Goal: Task Accomplishment & Management: Manage account settings

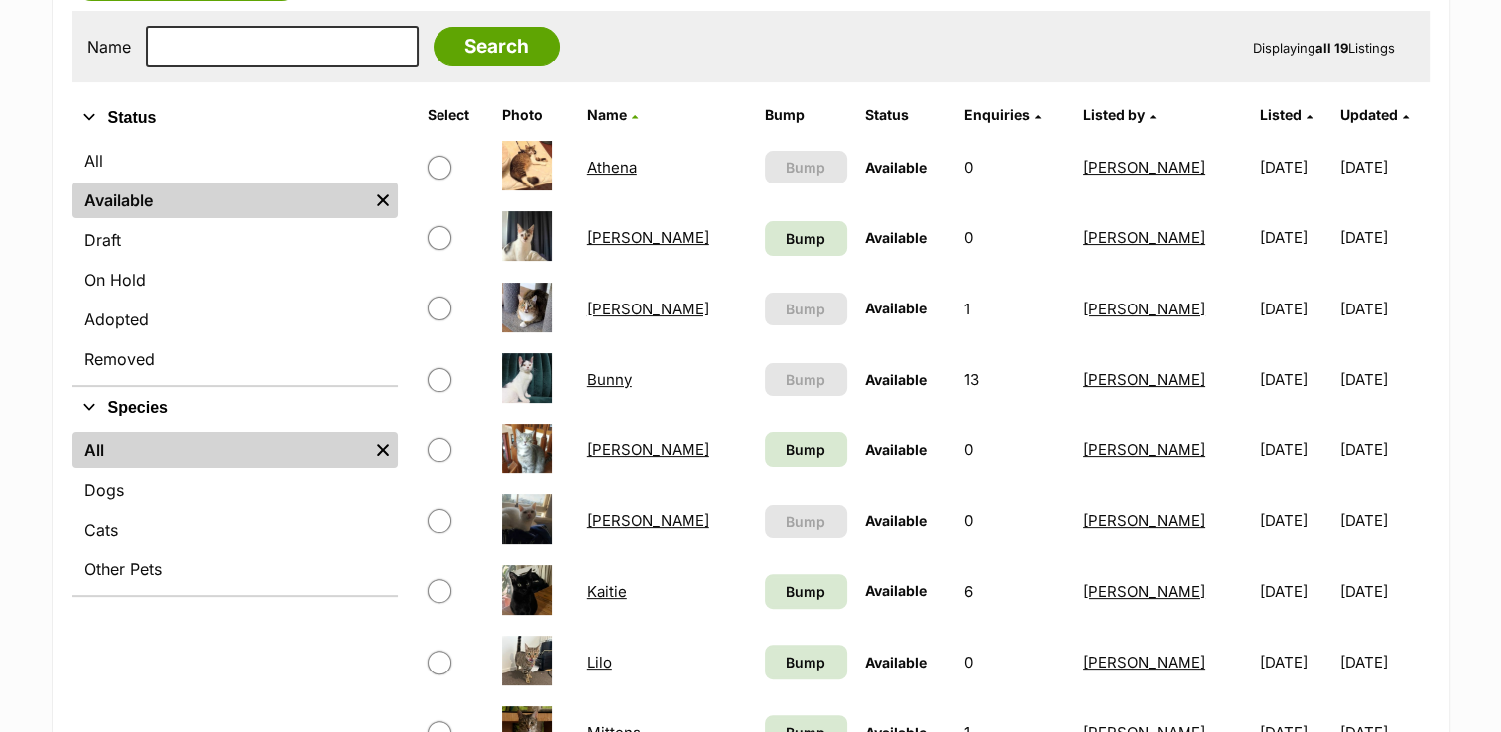
click at [591, 232] on link "Billy" at bounding box center [648, 237] width 122 height 19
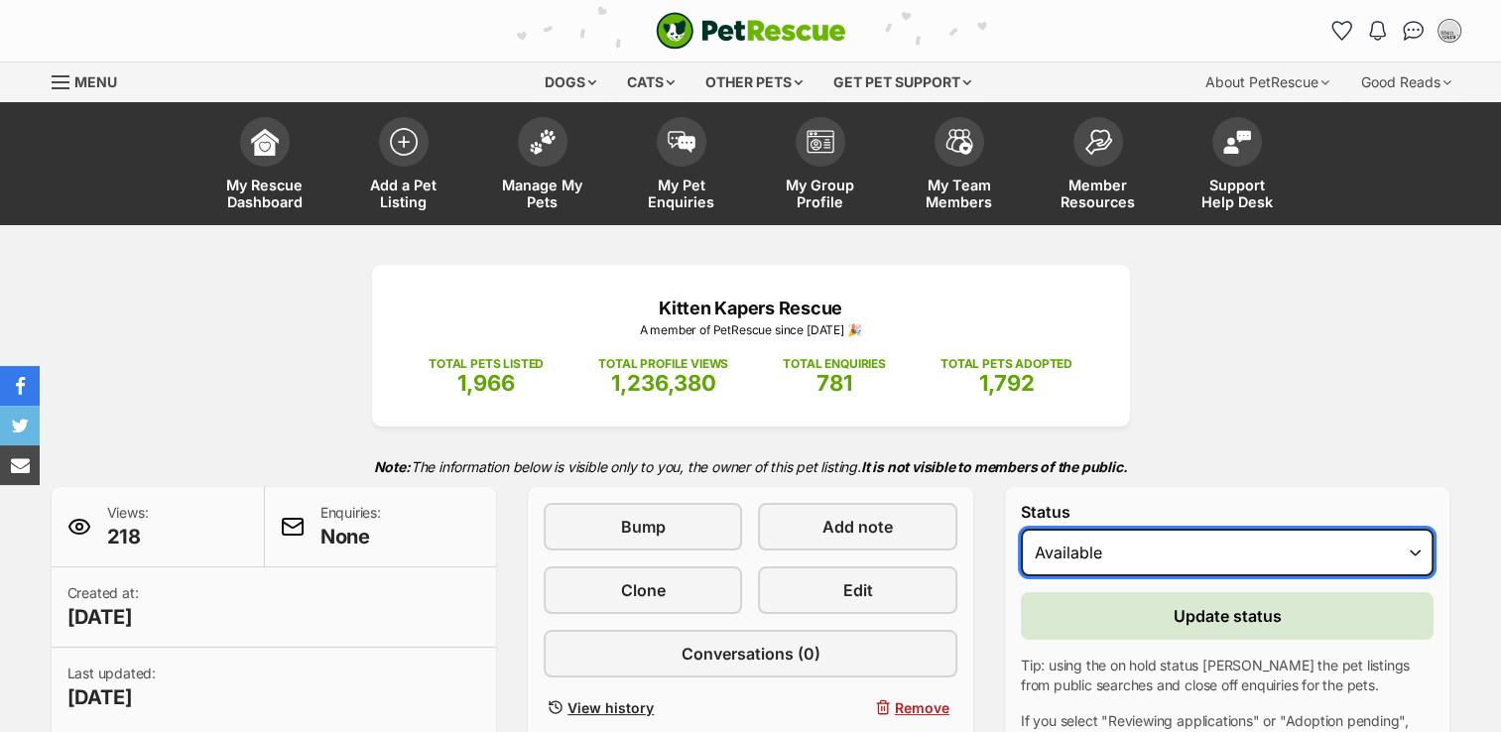
click at [1412, 548] on select "Draft Available On hold Adopted" at bounding box center [1228, 553] width 414 height 48
select select "rehomed"
click at [1021, 529] on select "Draft Available On hold Adopted" at bounding box center [1228, 553] width 414 height 48
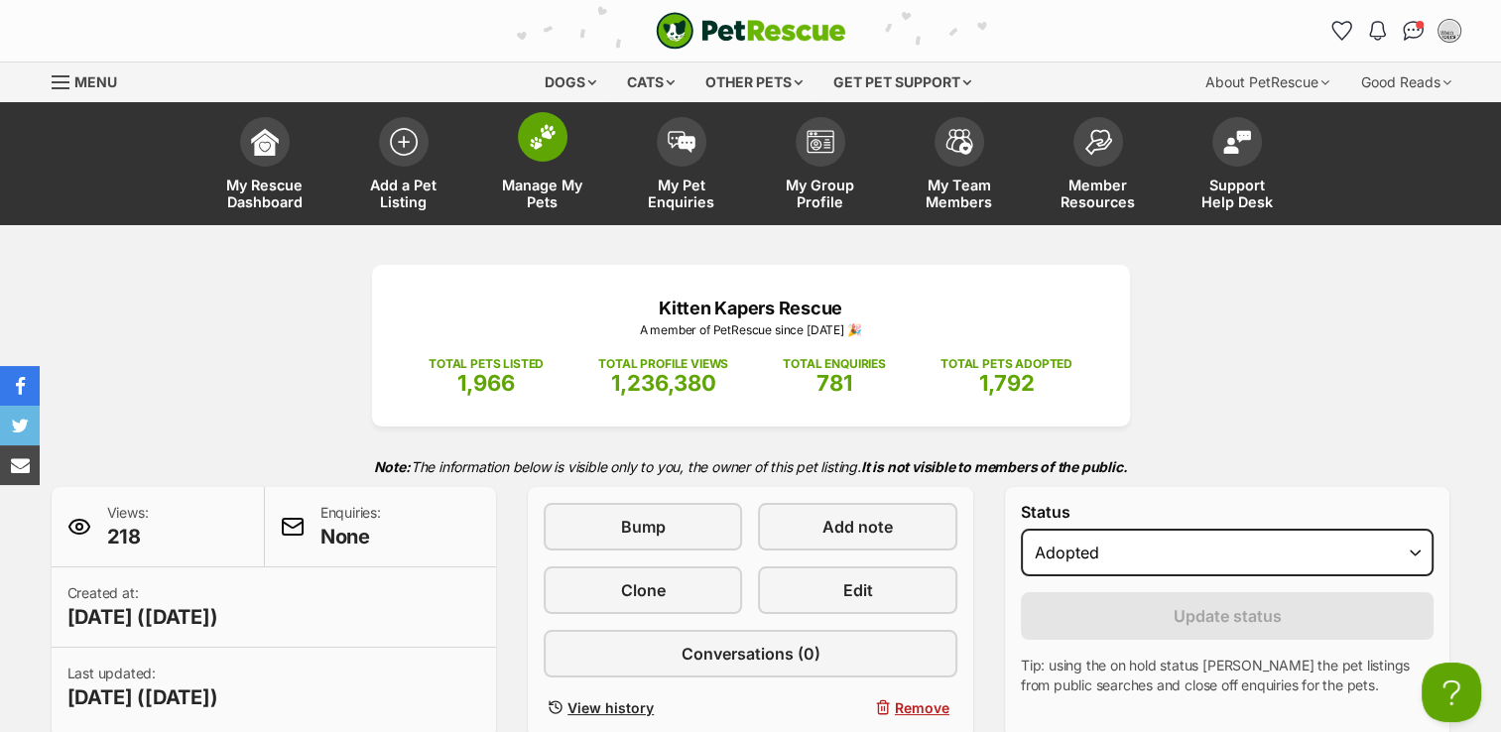
drag, startPoint x: 548, startPoint y: 149, endPoint x: 547, endPoint y: 125, distance: 23.8
click at [548, 149] on img at bounding box center [543, 137] width 28 height 26
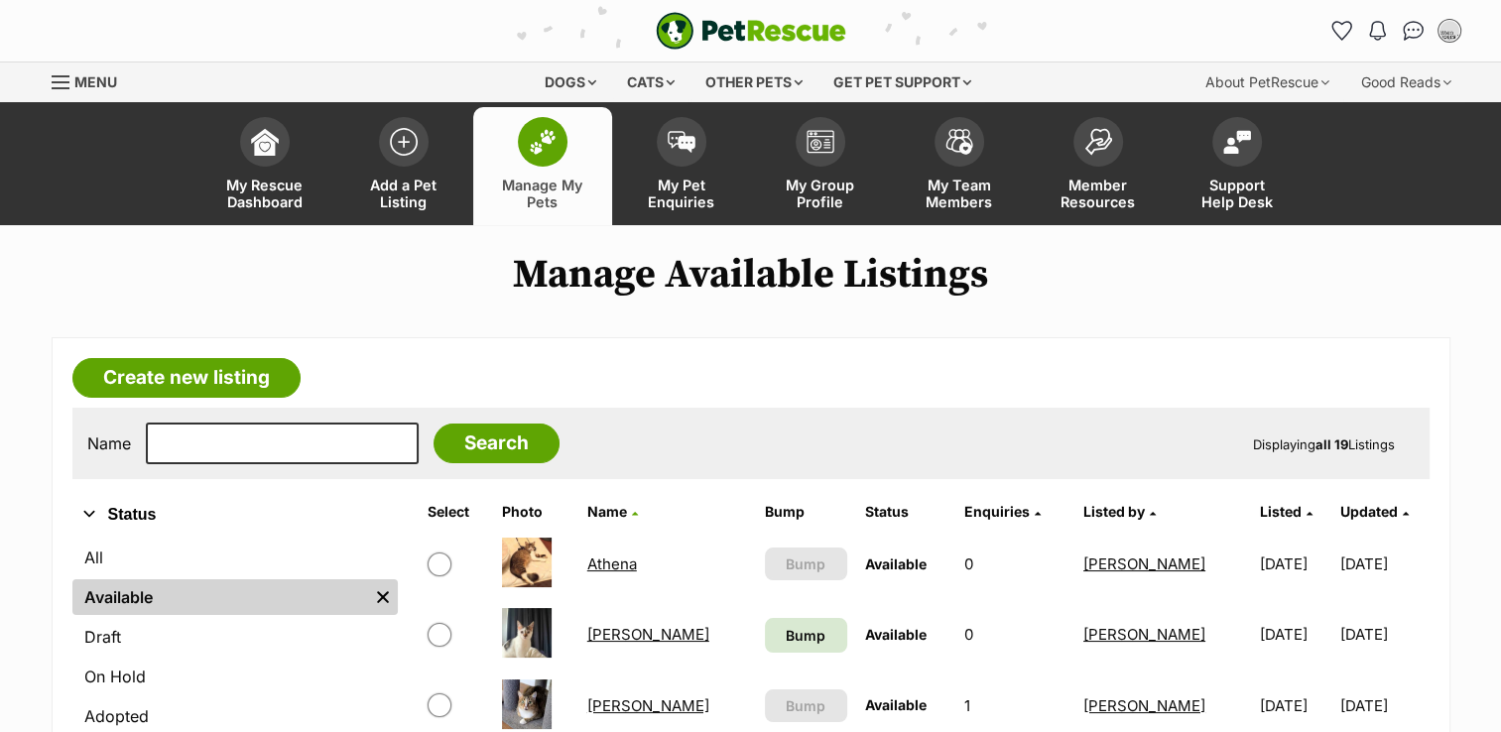
drag, startPoint x: 0, startPoint y: 0, endPoint x: 596, endPoint y: 632, distance: 869.0
click at [596, 632] on link "Billy" at bounding box center [648, 634] width 122 height 19
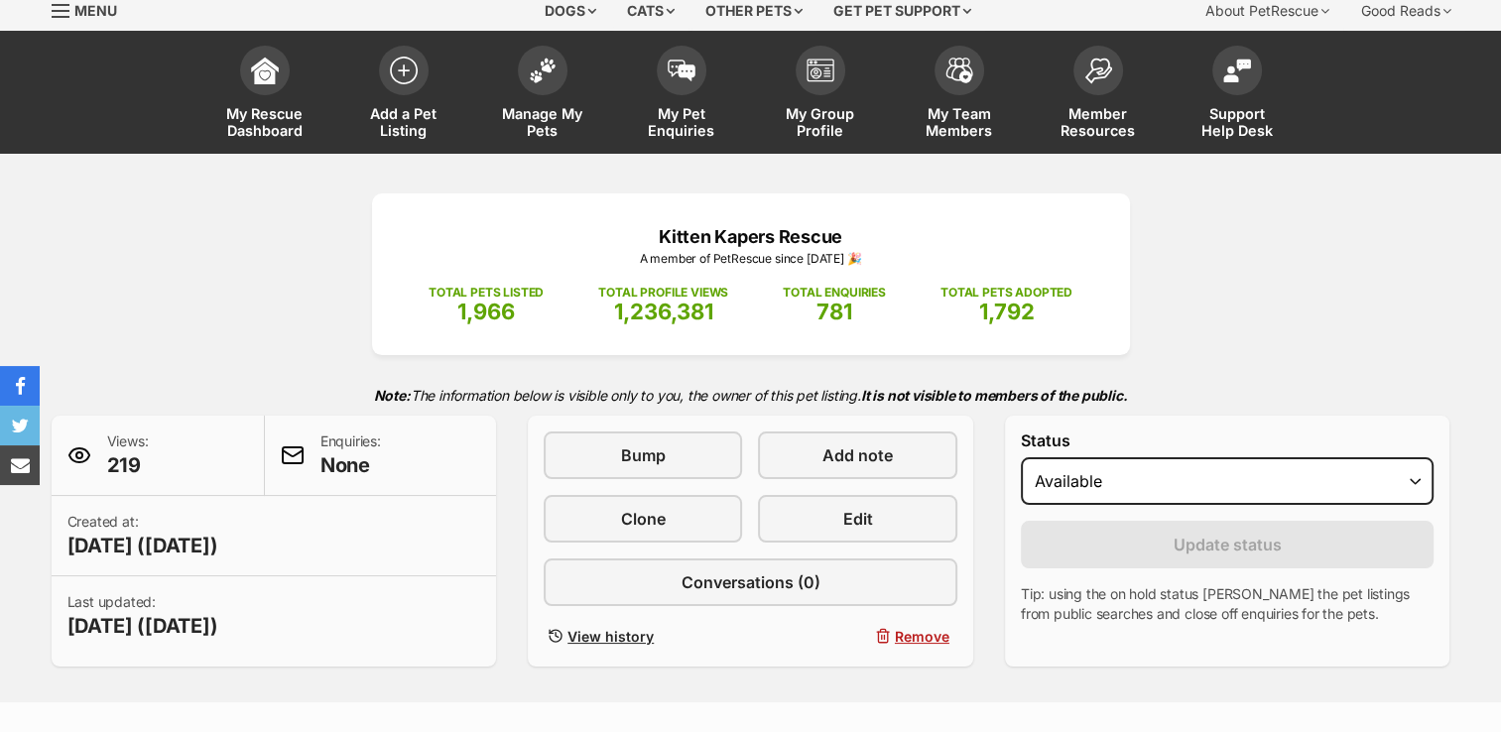
scroll to position [99, 0]
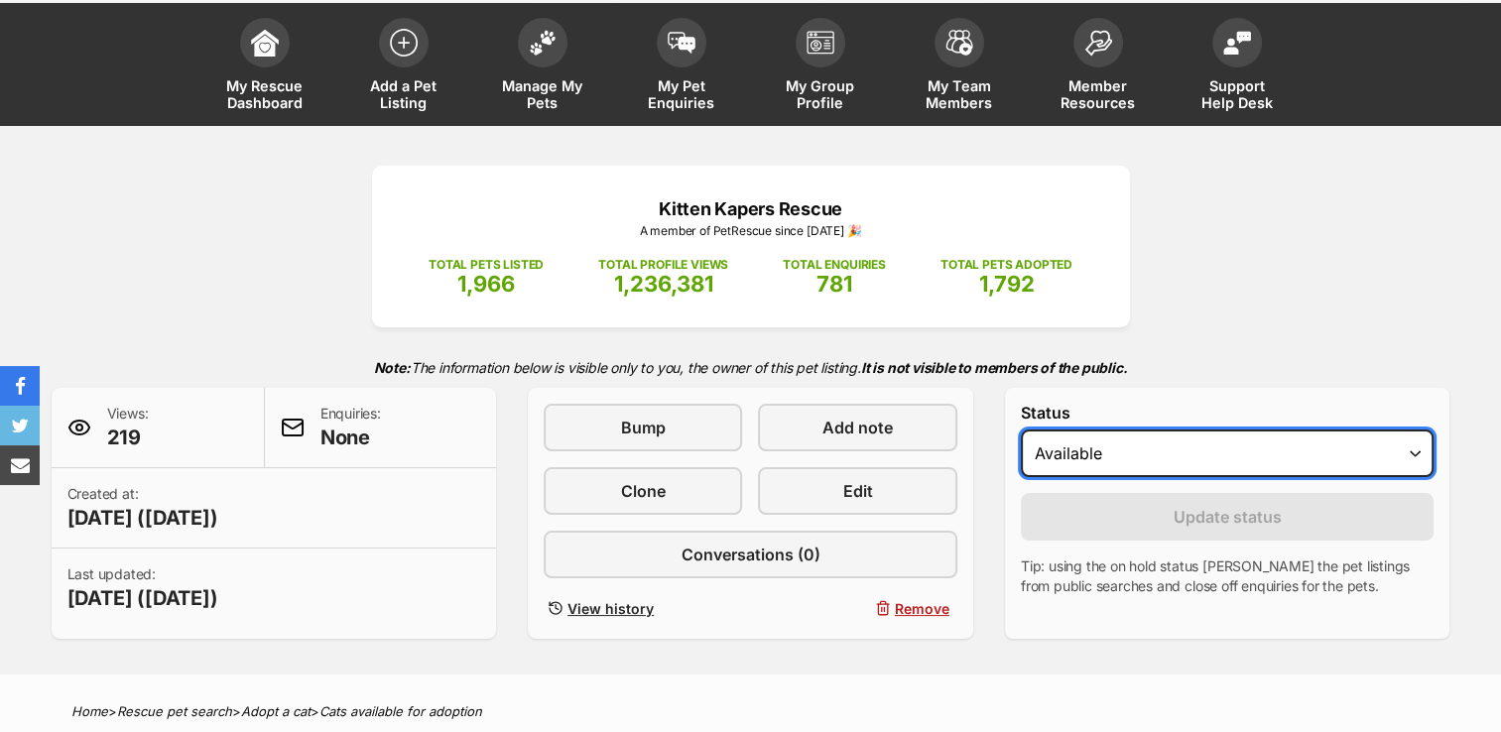
click at [1417, 451] on select "Draft Available On hold Adopted" at bounding box center [1228, 454] width 414 height 48
select select "rehomed"
click at [1021, 430] on select "Draft Available On hold Adopted" at bounding box center [1228, 454] width 414 height 48
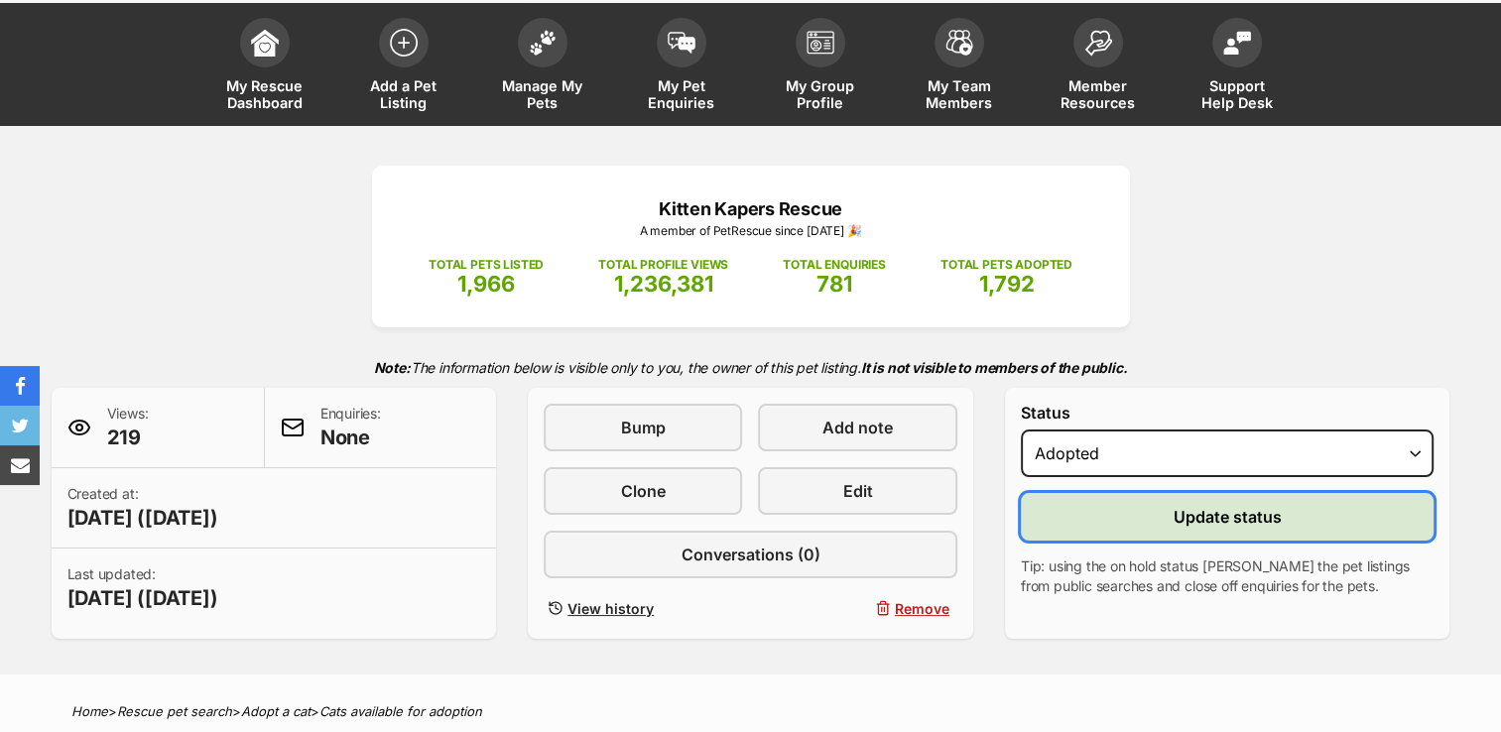
click at [1152, 498] on button "Update status" at bounding box center [1228, 517] width 414 height 48
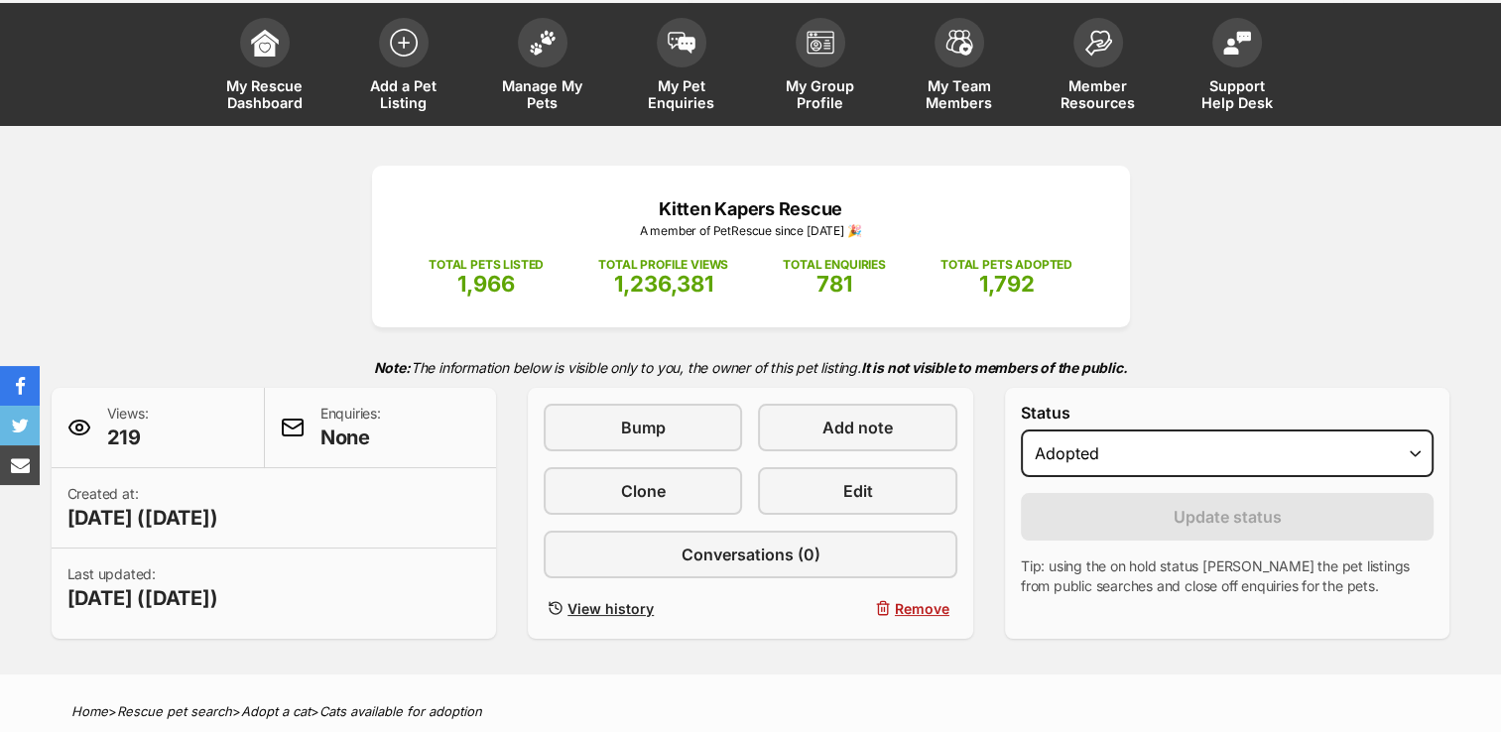
click at [1398, 229] on div "Kitten Kapers Rescue A member of PetRescue since 2013 🎉 TOTAL PETS LISTED 1,966…" at bounding box center [751, 402] width 1459 height 473
click at [549, 54] on span at bounding box center [543, 38] width 50 height 50
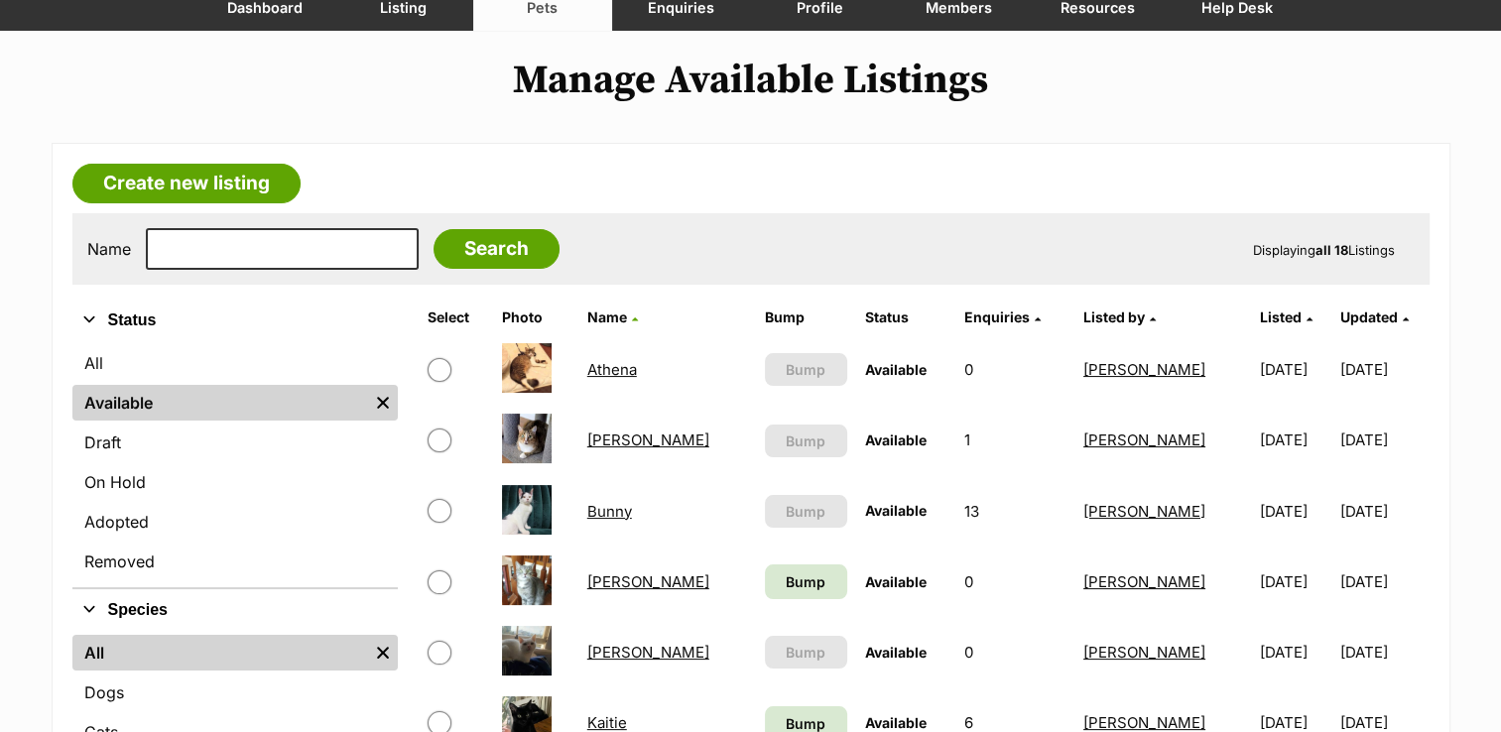
scroll to position [198, 0]
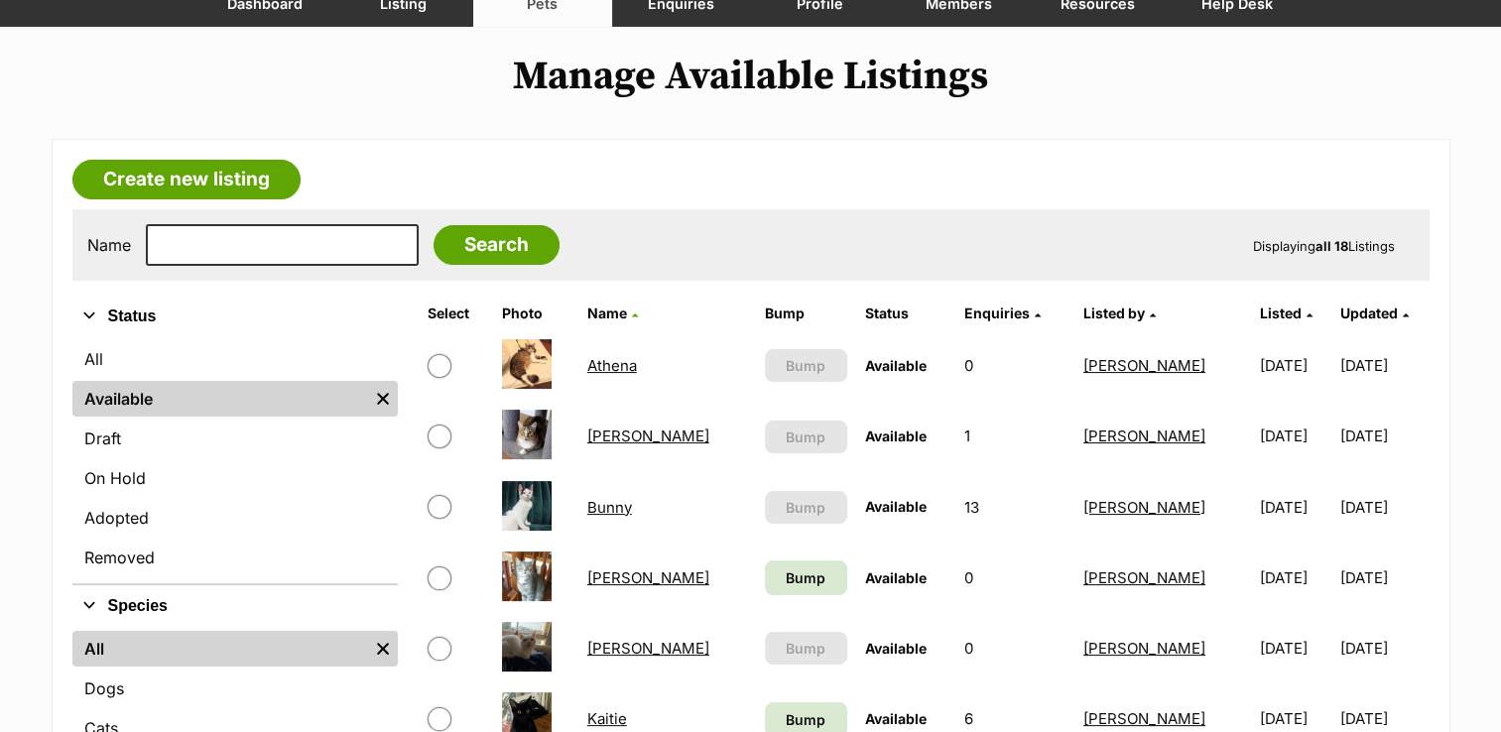
click at [607, 576] on link "[PERSON_NAME]" at bounding box center [648, 578] width 122 height 19
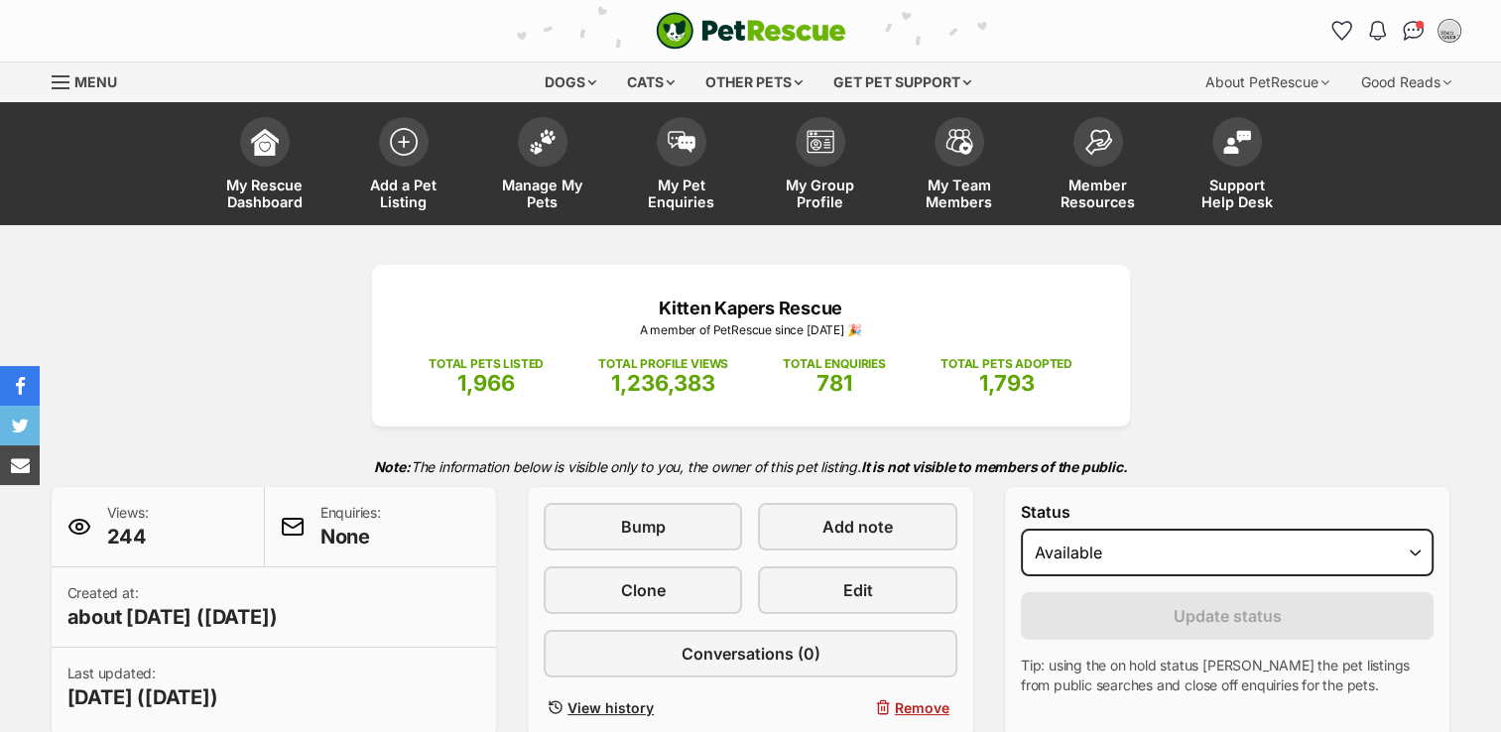
select select "rehomed"
click at [1021, 529] on select "Draft Available On hold Adopted" at bounding box center [1228, 553] width 414 height 48
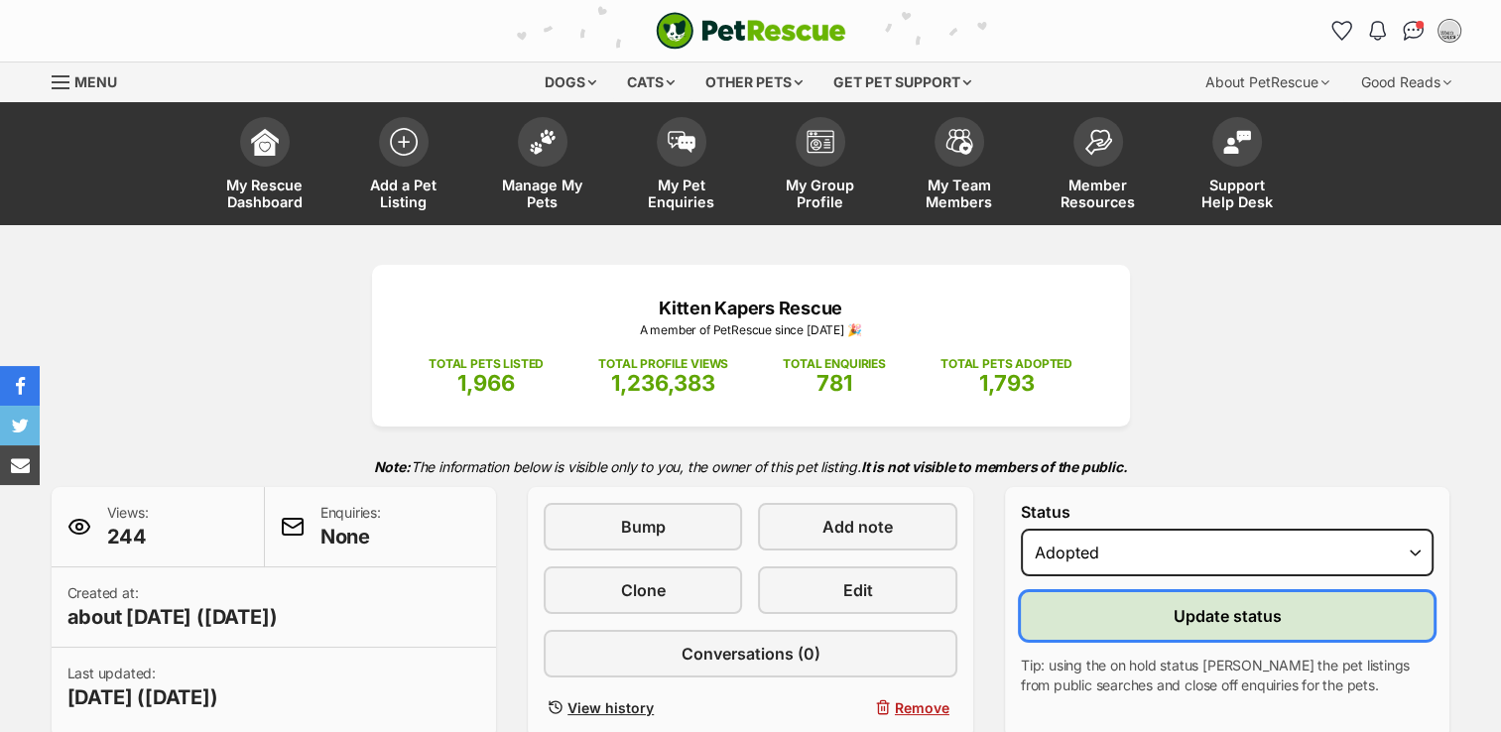
click at [1101, 593] on button "Update status" at bounding box center [1228, 616] width 414 height 48
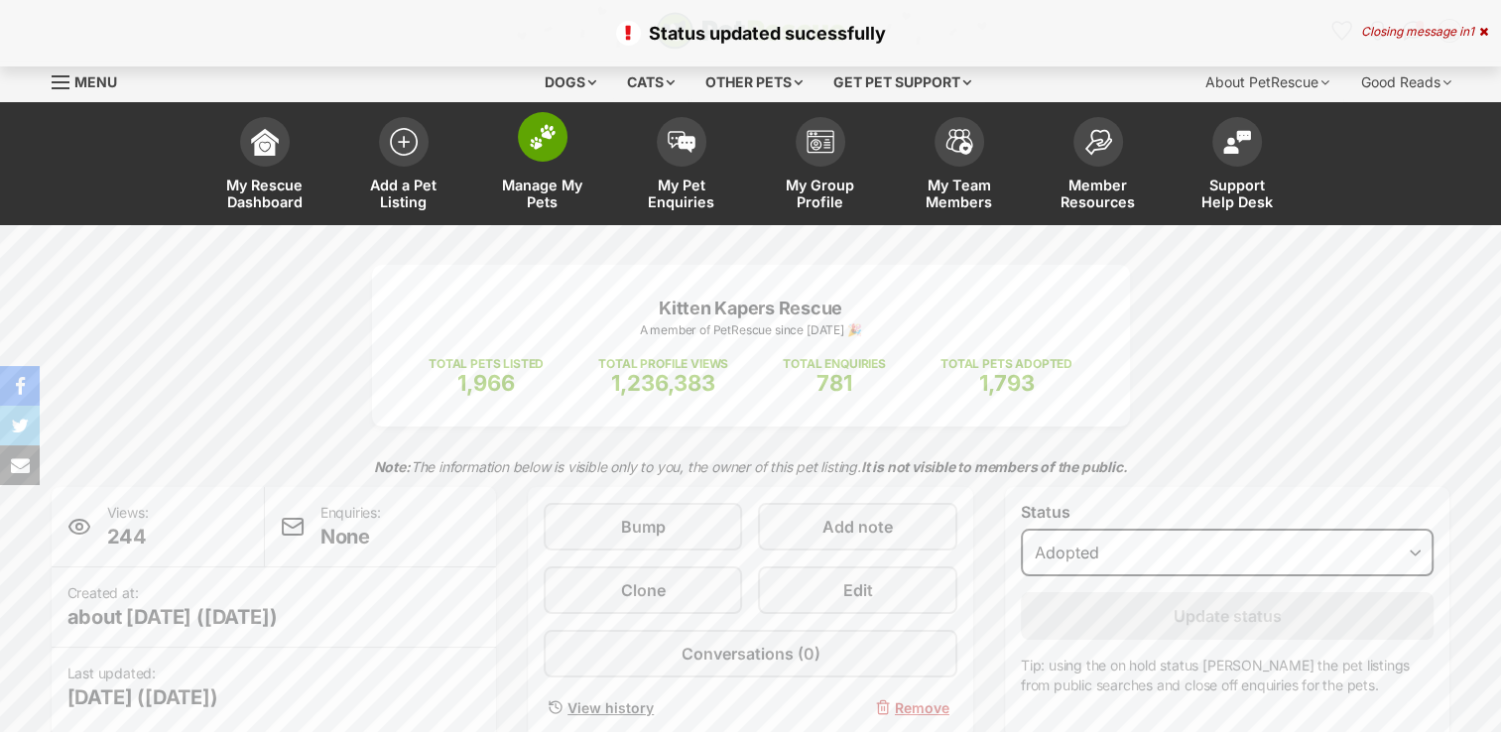
click at [534, 137] on img at bounding box center [543, 137] width 28 height 26
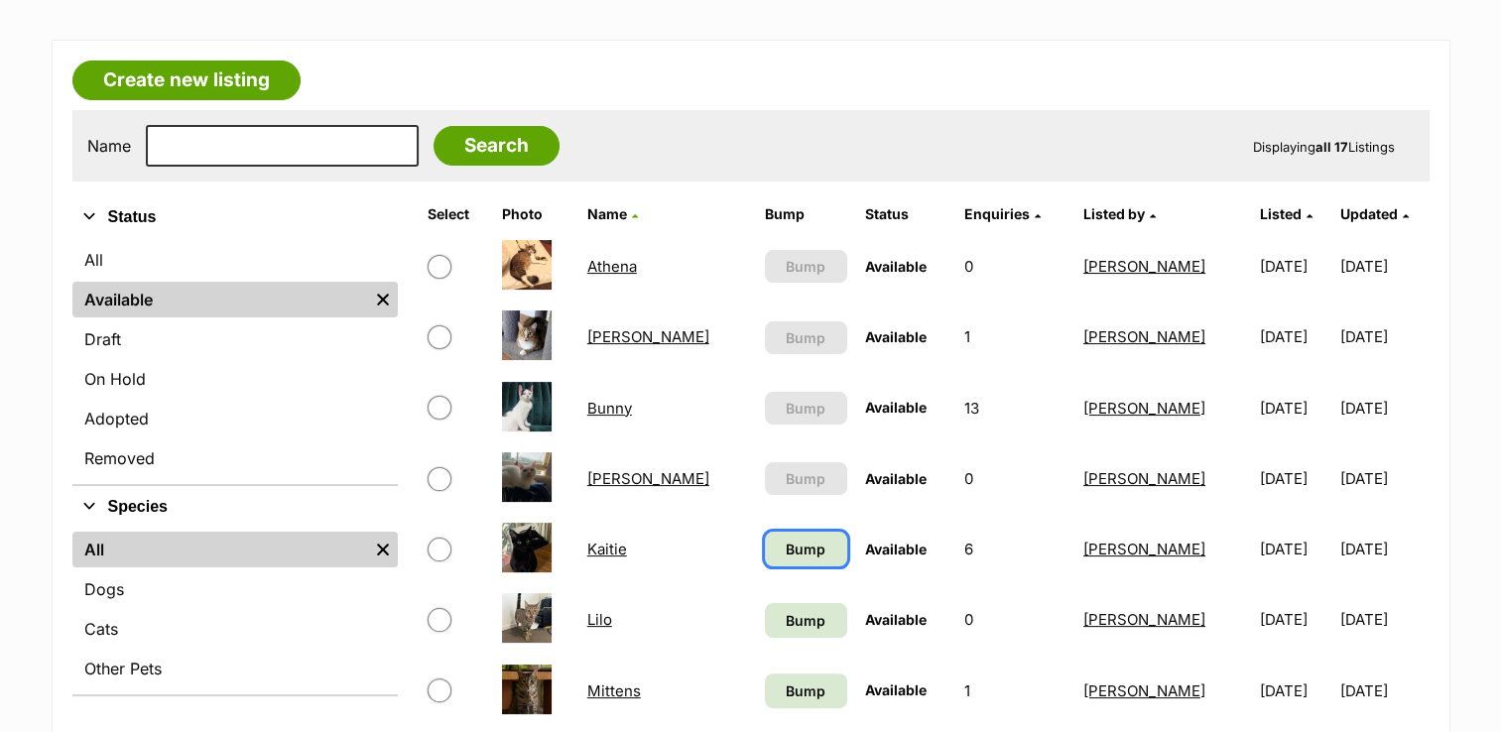
click at [787, 540] on span "Bump" at bounding box center [806, 549] width 40 height 21
click at [786, 615] on span "Bump" at bounding box center [806, 620] width 40 height 21
click at [786, 685] on span "Bump" at bounding box center [806, 691] width 40 height 21
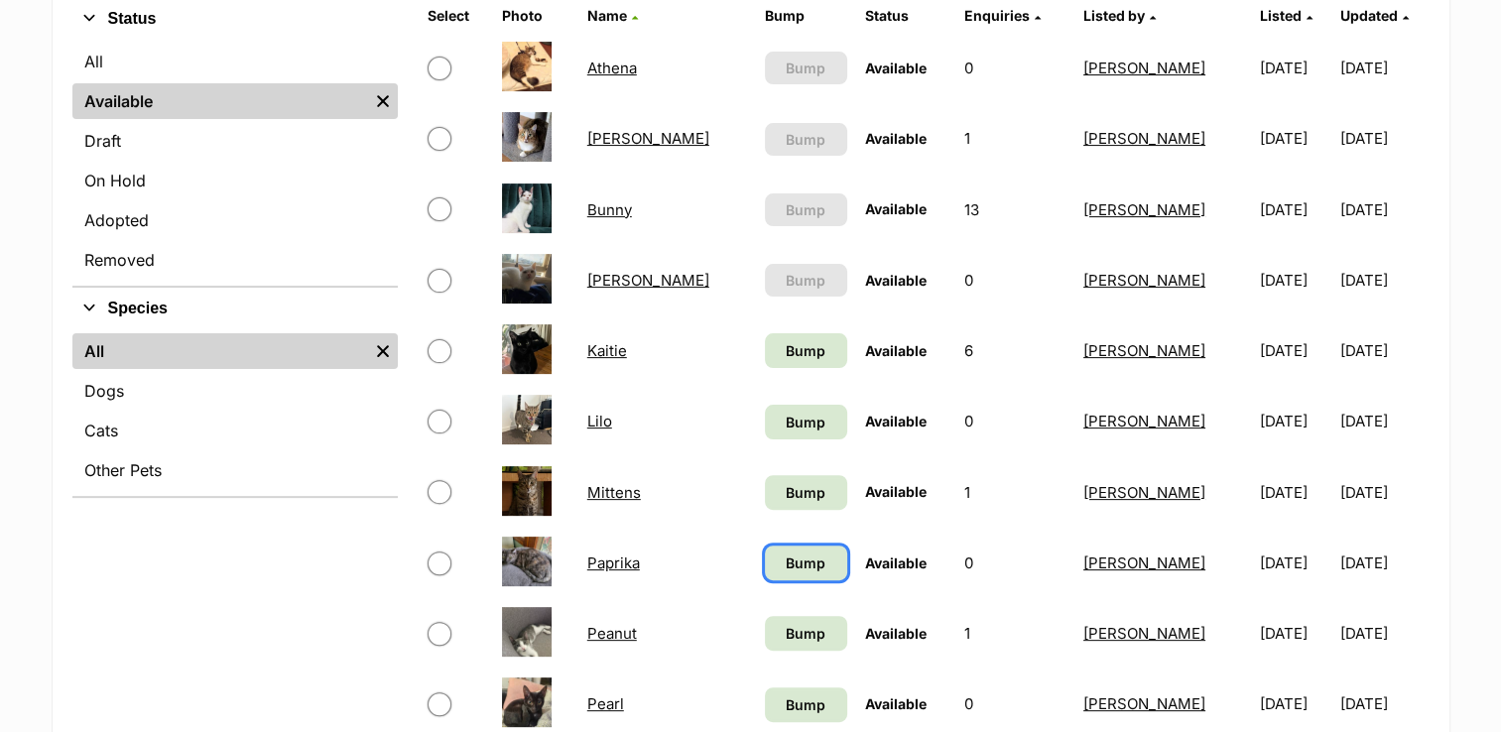
click at [786, 565] on span "Bump" at bounding box center [806, 563] width 40 height 21
click at [786, 637] on span "Bump" at bounding box center [806, 633] width 40 height 21
click at [786, 702] on span "Bump" at bounding box center [806, 705] width 40 height 21
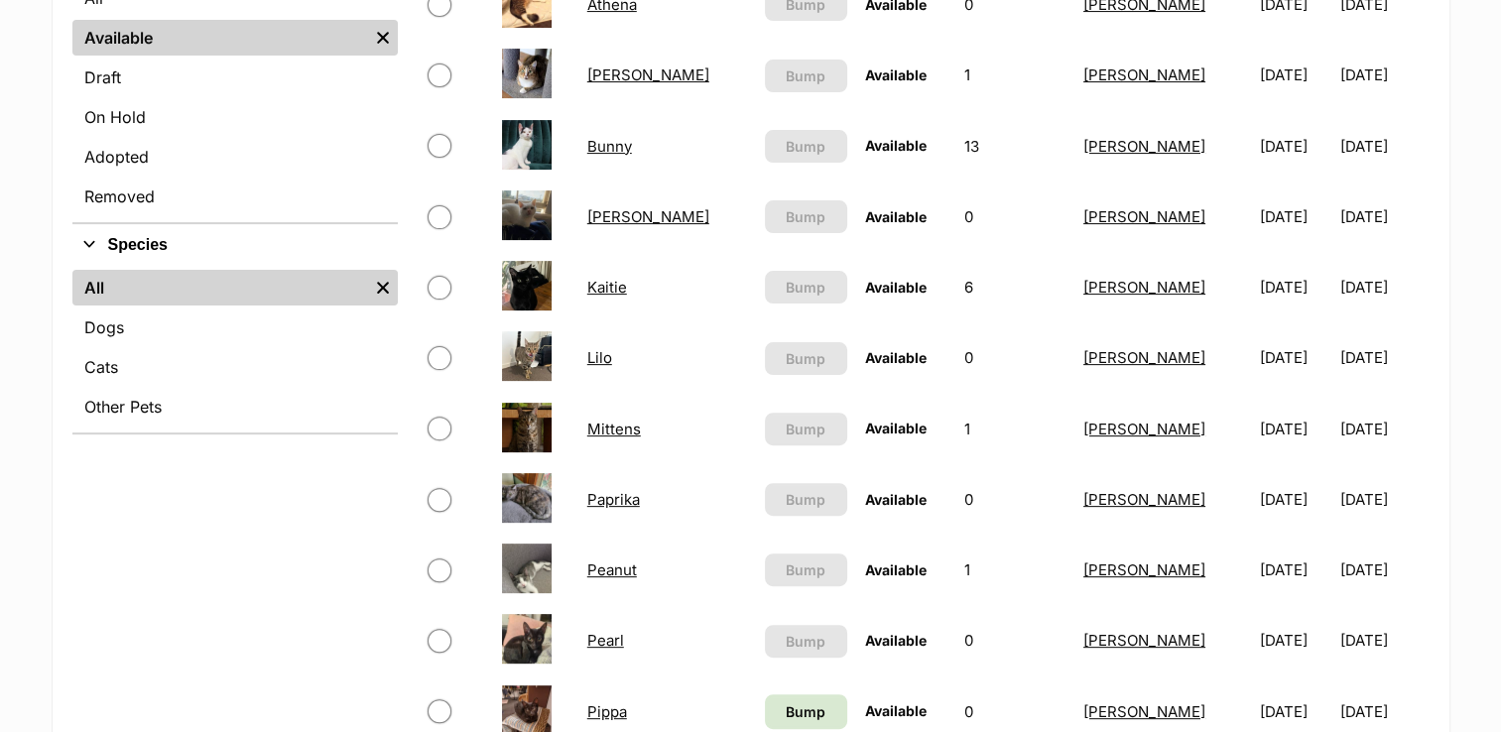
scroll to position [595, 0]
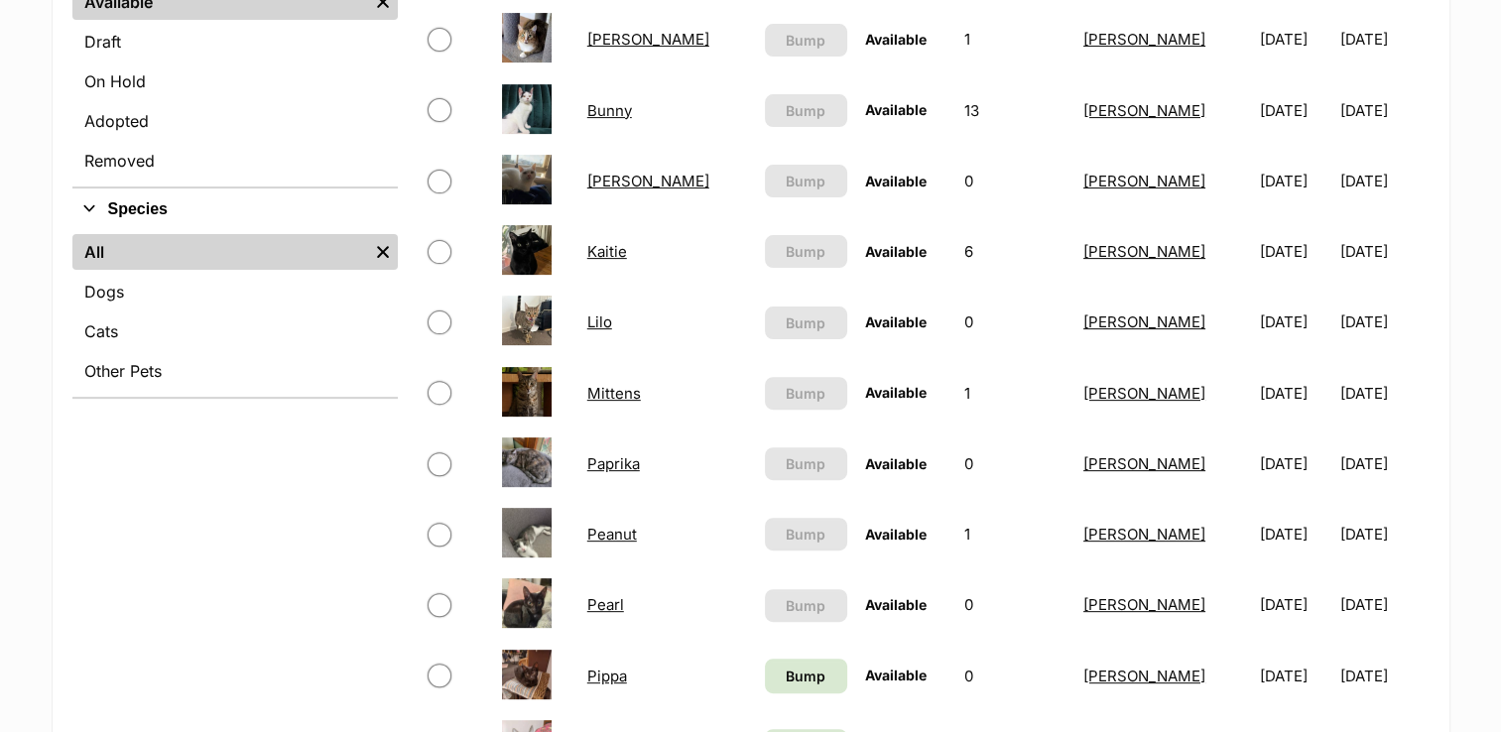
click at [600, 605] on link "Pearl" at bounding box center [605, 604] width 37 height 19
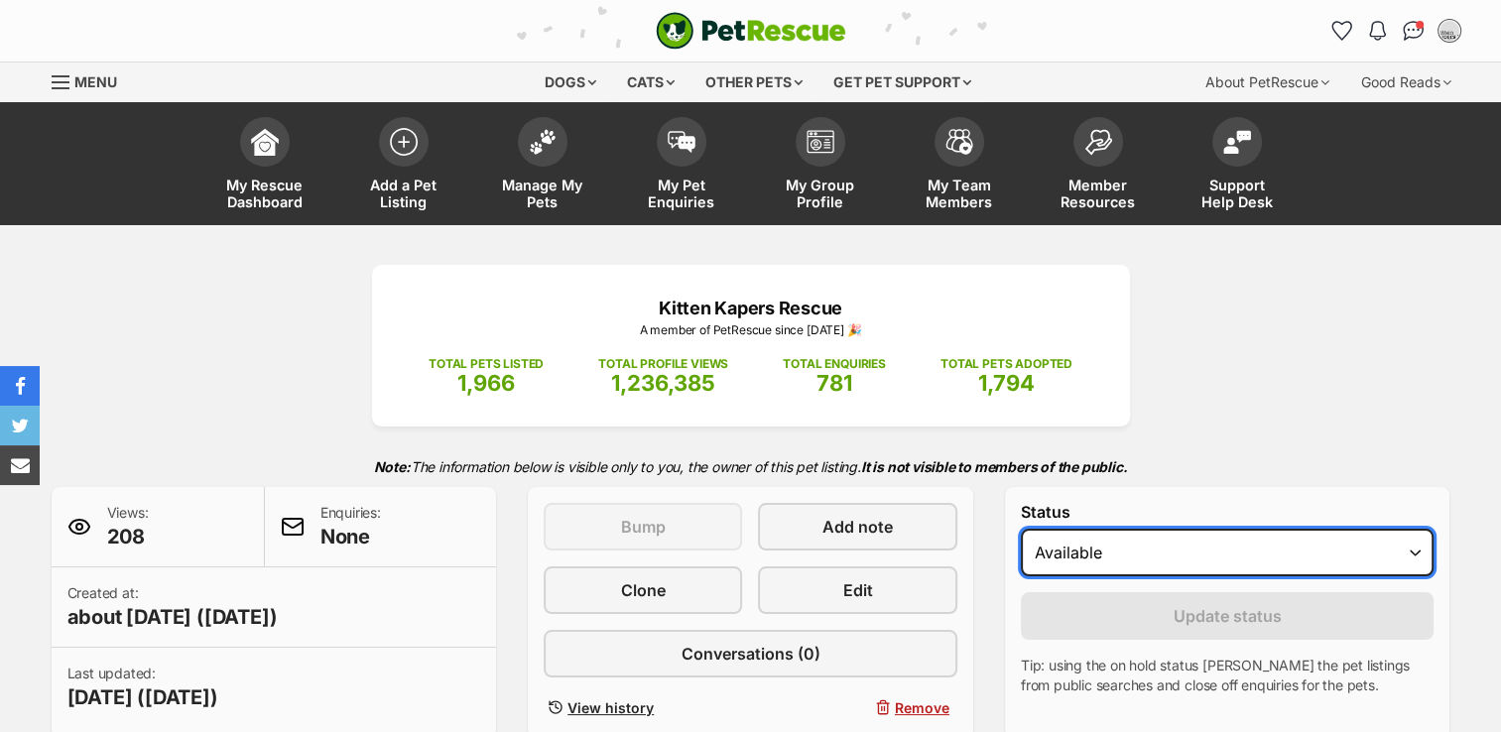
click at [1416, 551] on select "Draft Available On hold Adopted" at bounding box center [1228, 553] width 414 height 48
select select "rehomed"
click at [1021, 529] on select "Draft Available On hold Adopted" at bounding box center [1228, 553] width 414 height 48
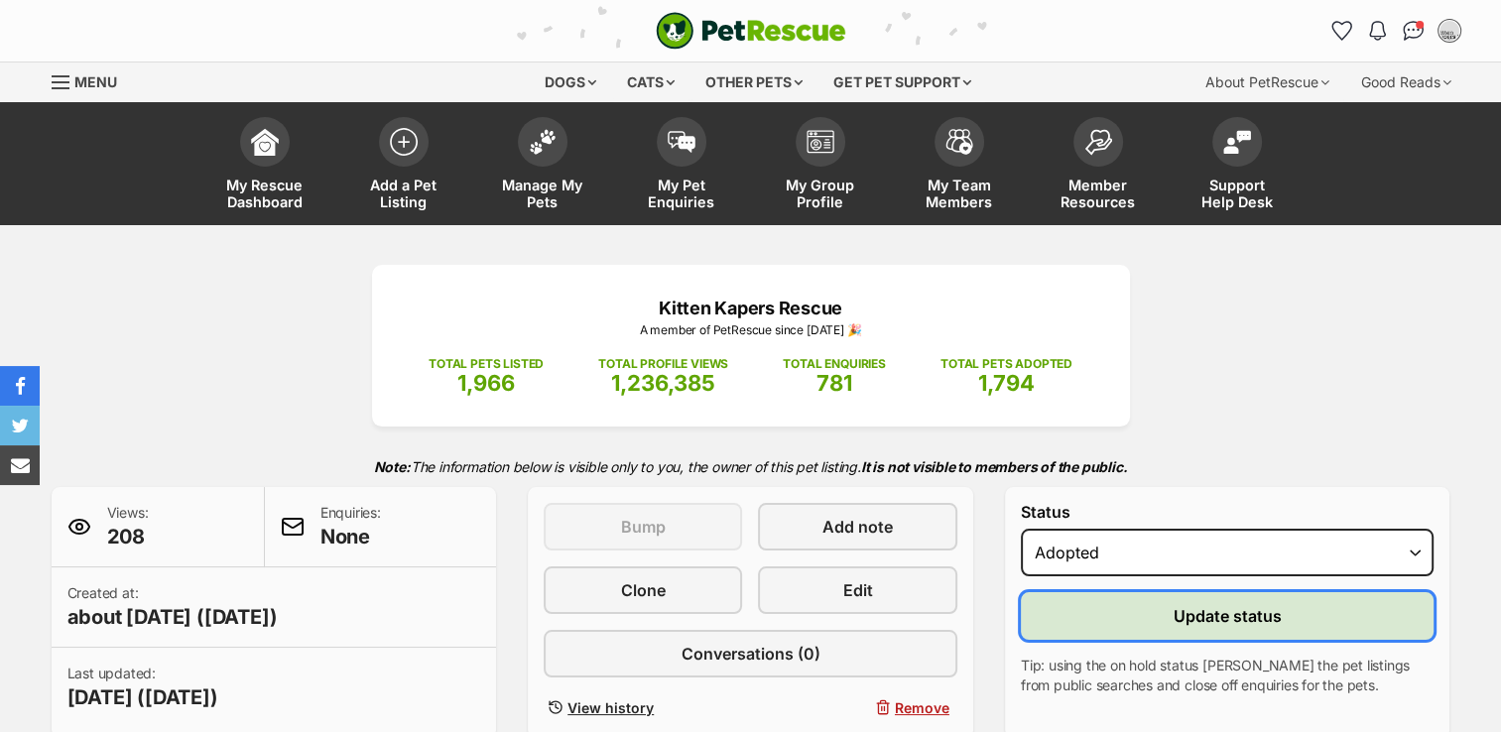
click at [1161, 625] on button "Update status" at bounding box center [1228, 616] width 414 height 48
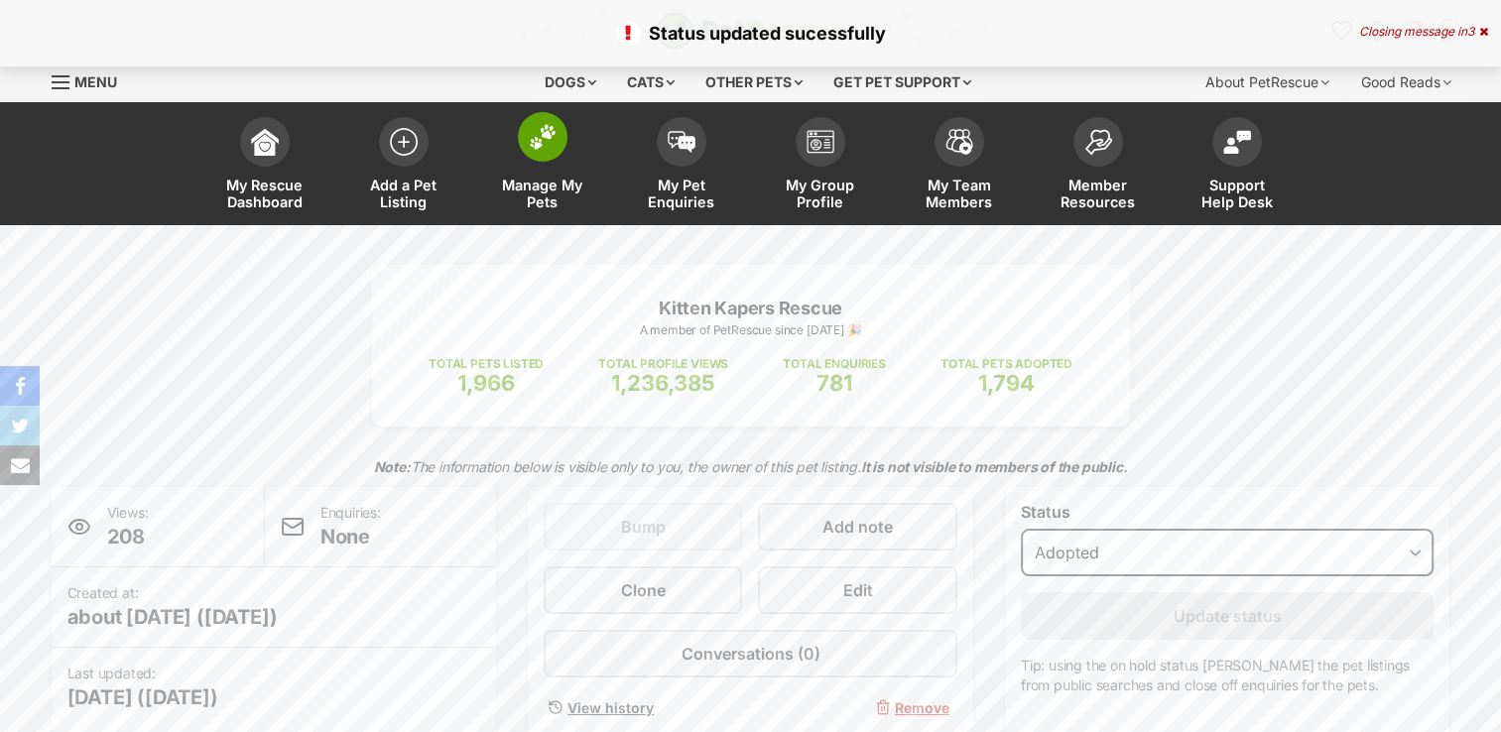
click at [554, 142] on img at bounding box center [543, 137] width 28 height 26
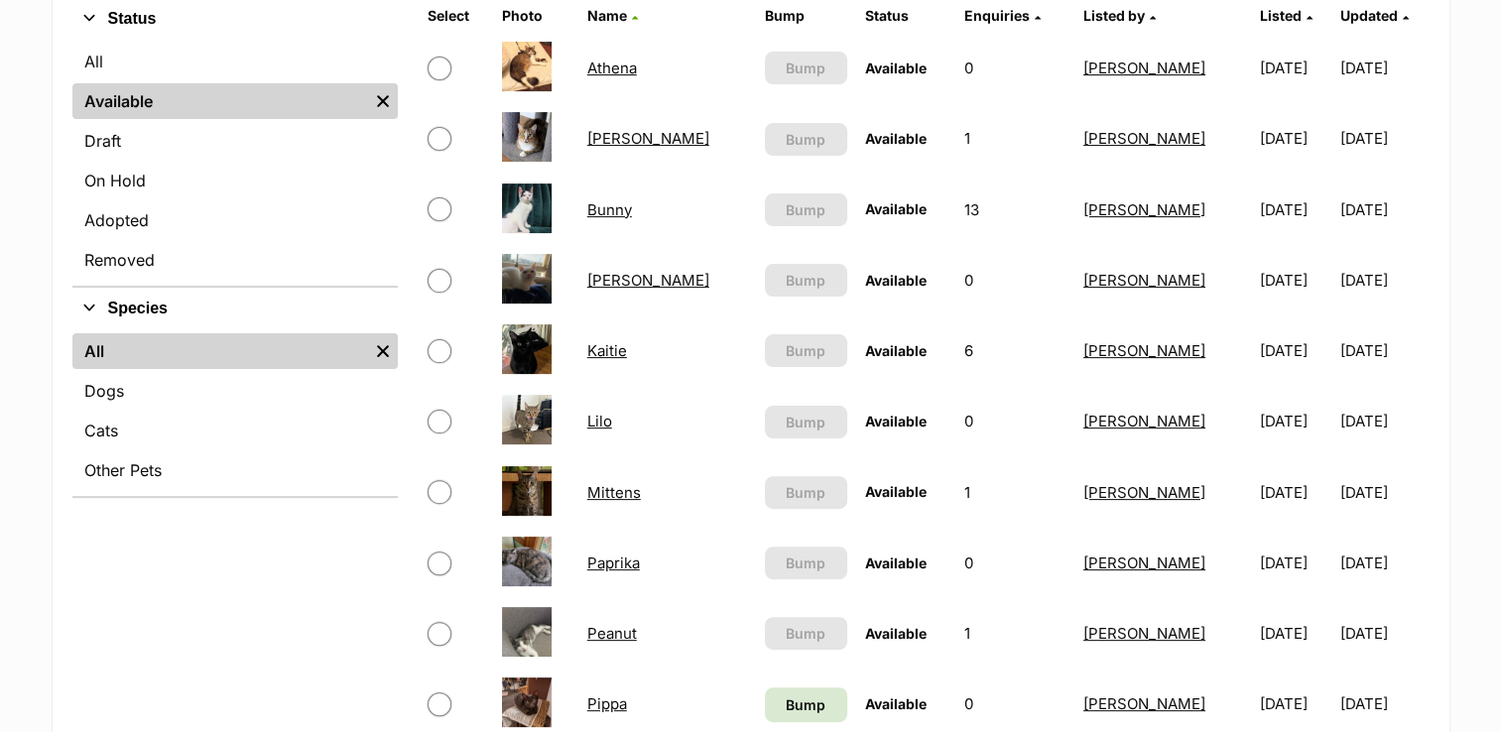
scroll to position [595, 0]
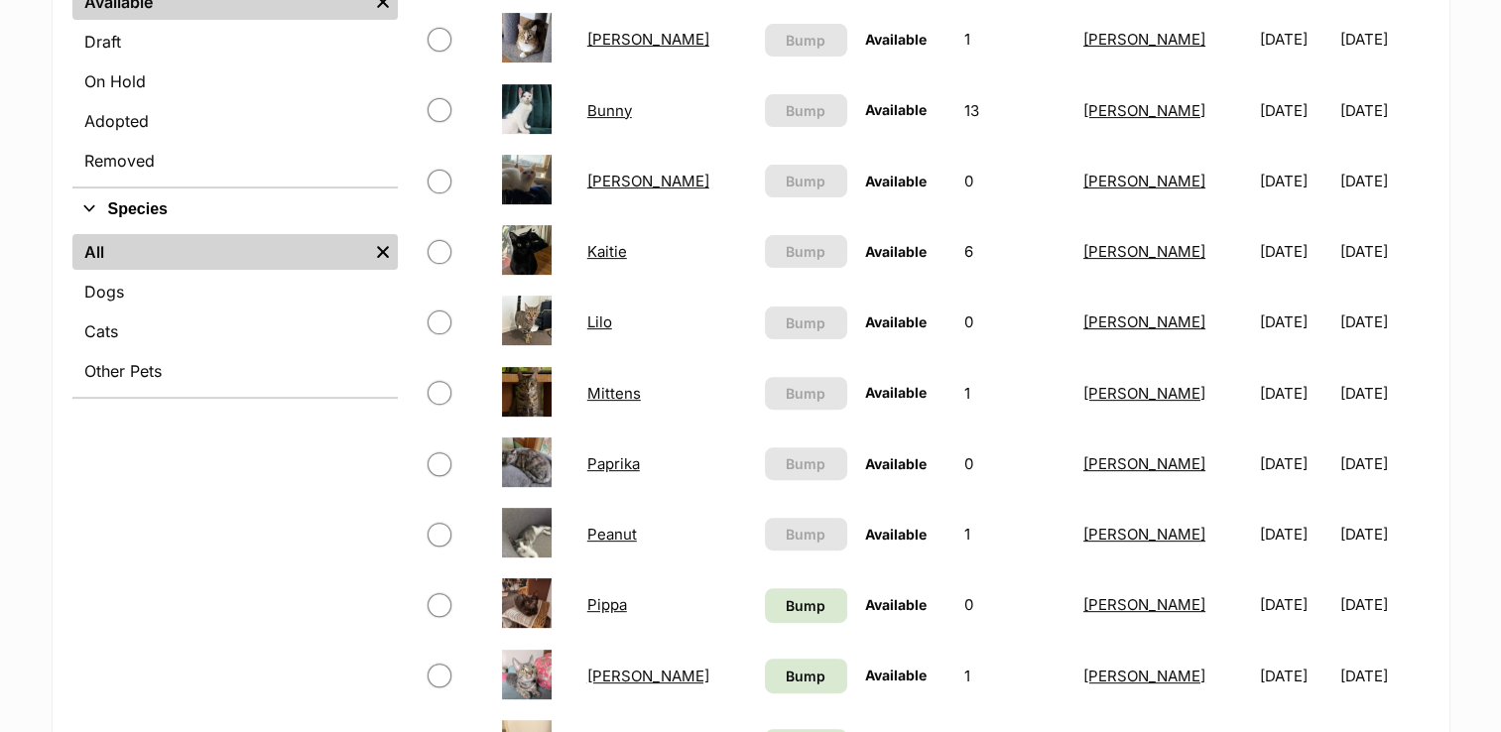
click at [599, 610] on link "Pippa" at bounding box center [607, 604] width 40 height 19
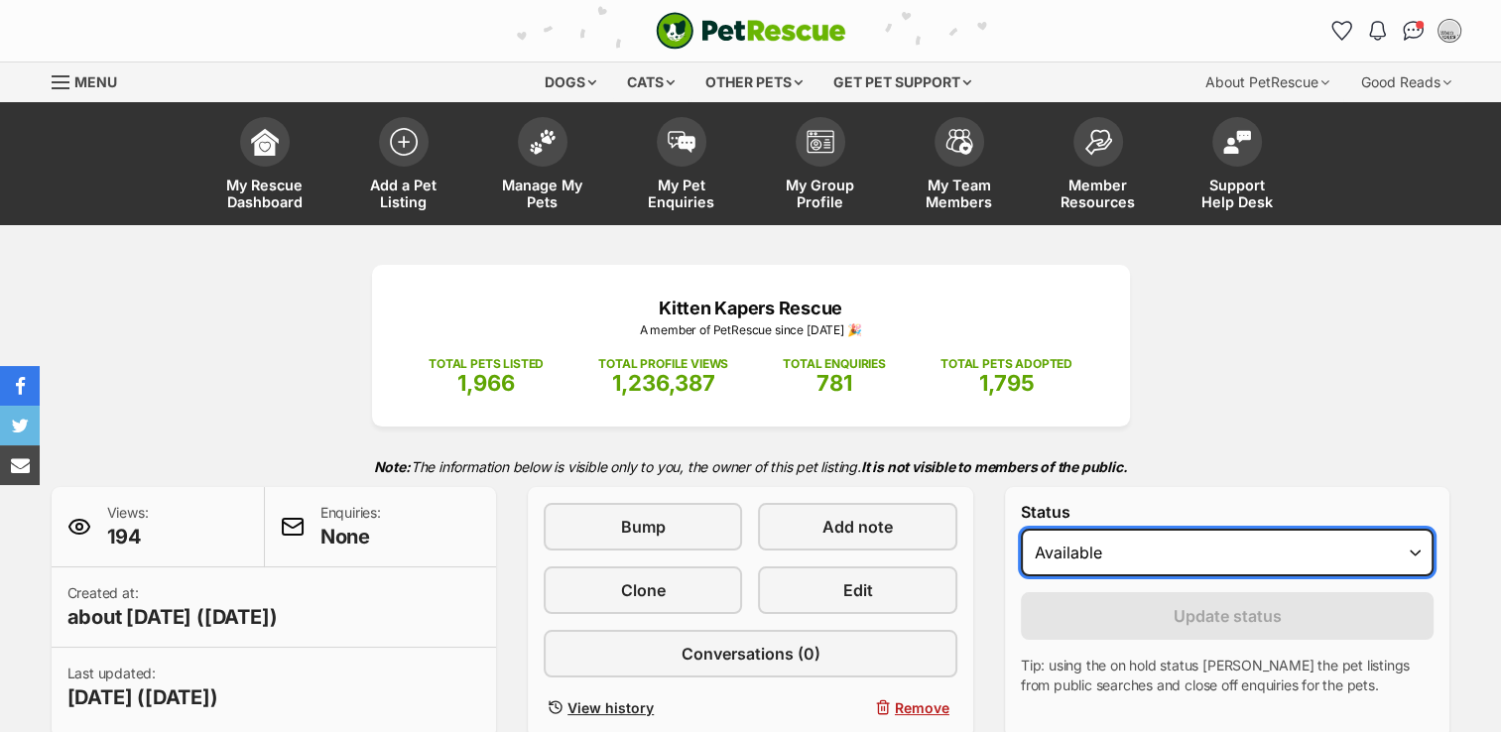
click at [1411, 556] on select "Draft Available On hold Adopted" at bounding box center [1228, 553] width 414 height 48
select select "rehomed"
click at [1021, 529] on select "Draft Available On hold Adopted" at bounding box center [1228, 553] width 414 height 48
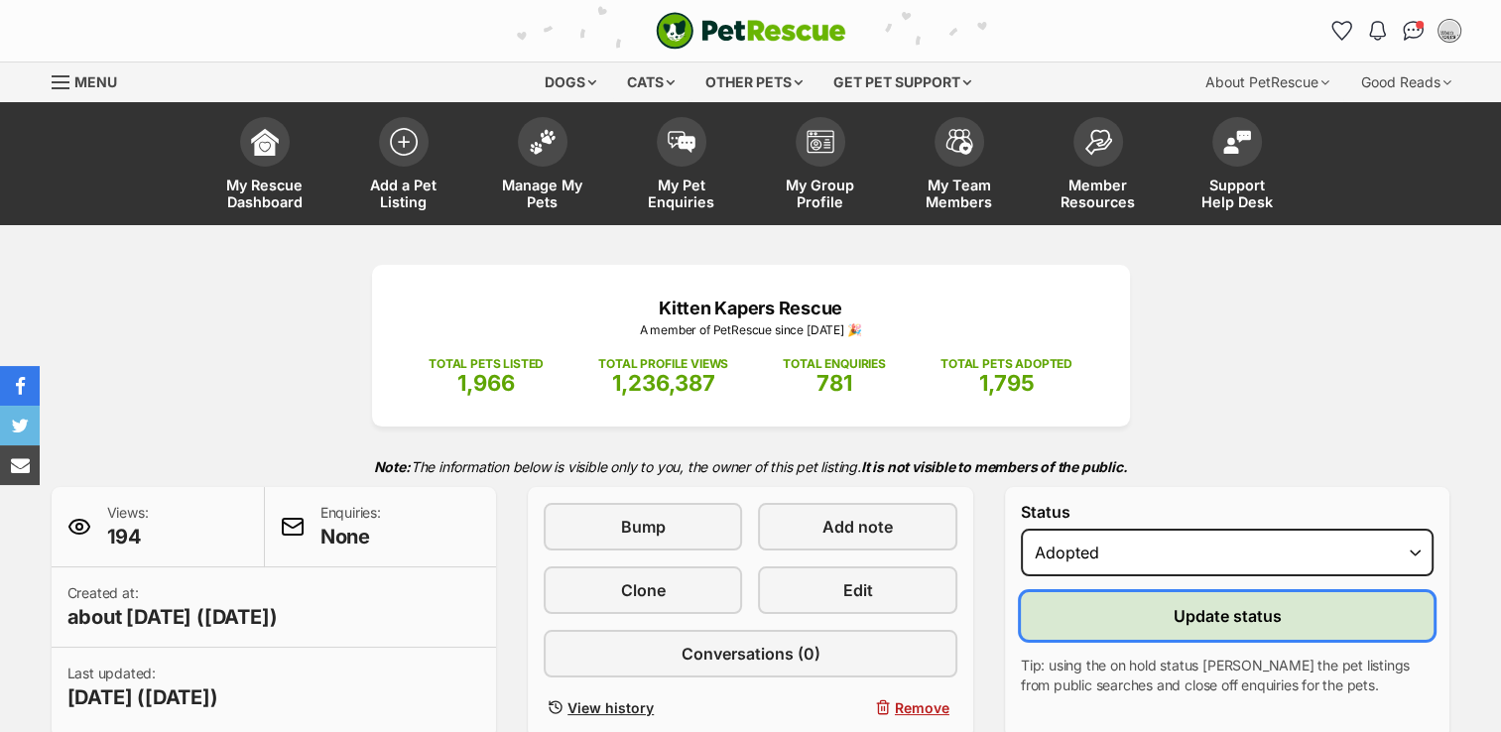
click at [1215, 609] on span "Update status" at bounding box center [1228, 616] width 108 height 24
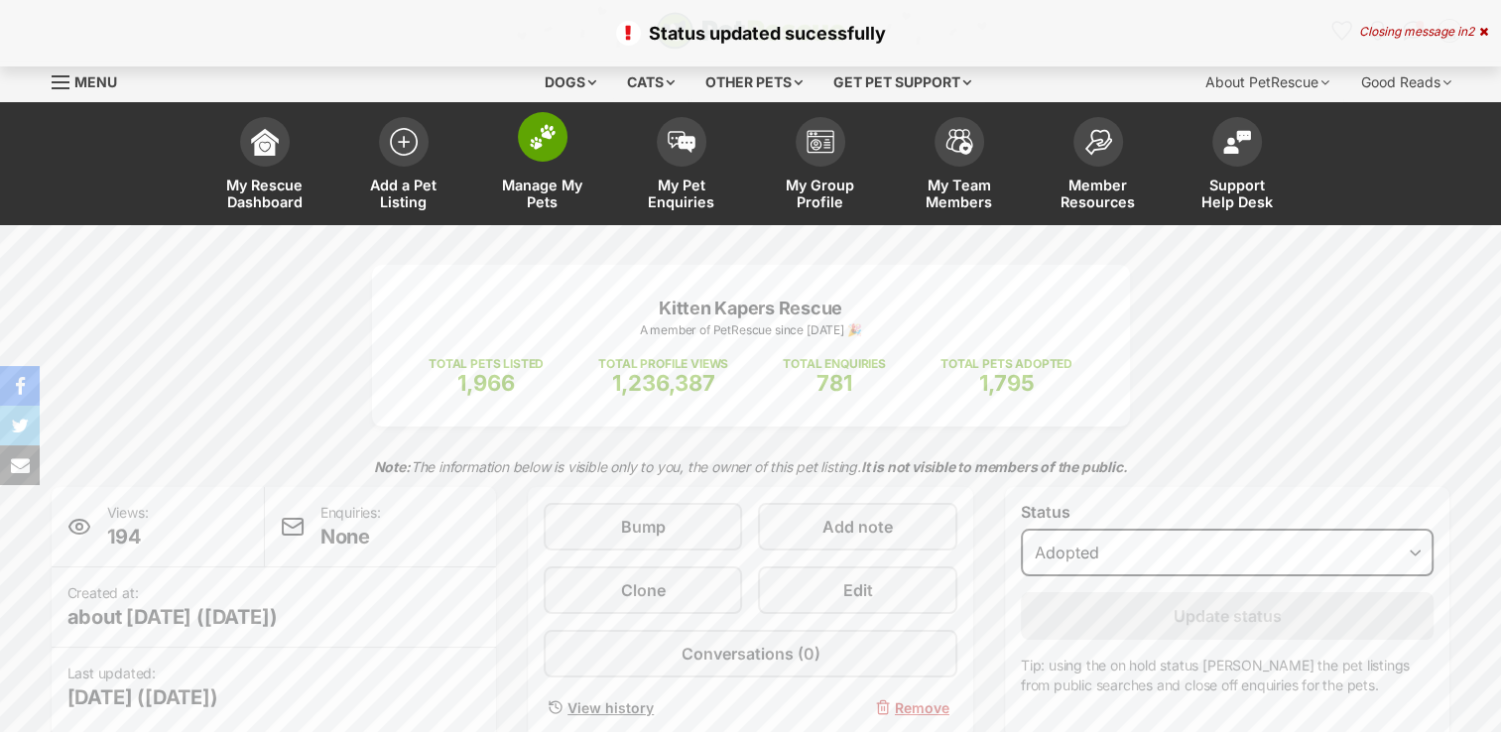
click at [548, 140] on img at bounding box center [543, 137] width 28 height 26
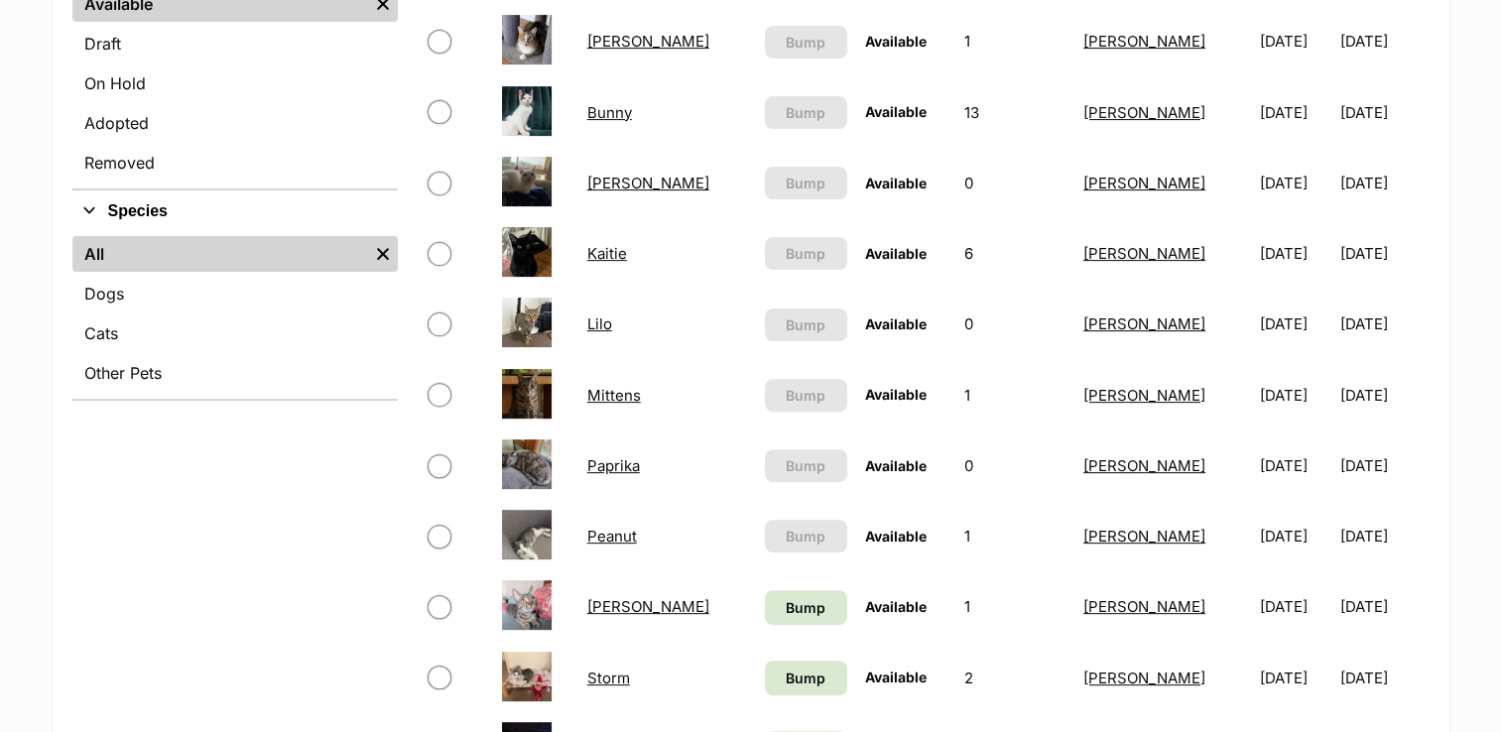
scroll to position [595, 0]
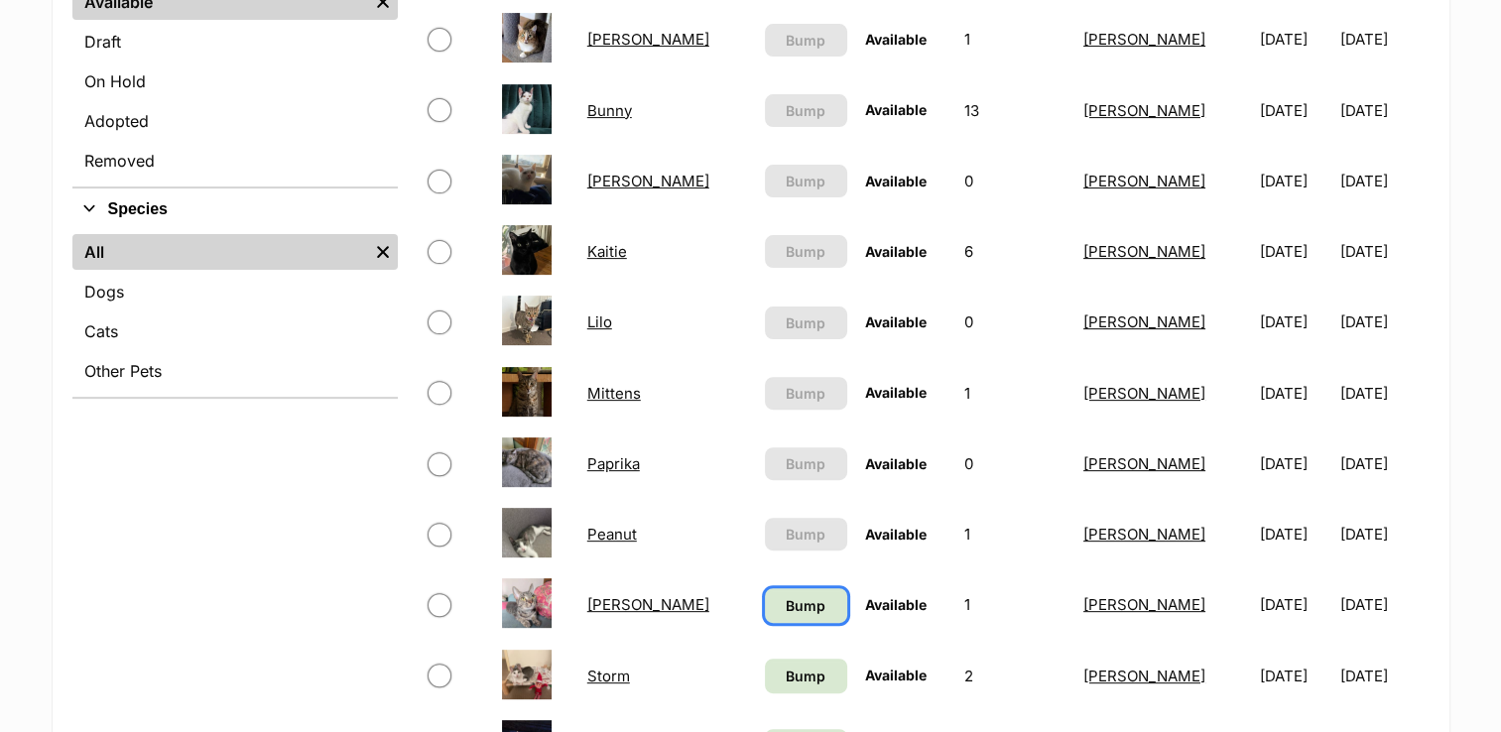
click at [786, 605] on span "Bump" at bounding box center [806, 605] width 40 height 21
click at [786, 673] on span "Bump" at bounding box center [806, 676] width 40 height 21
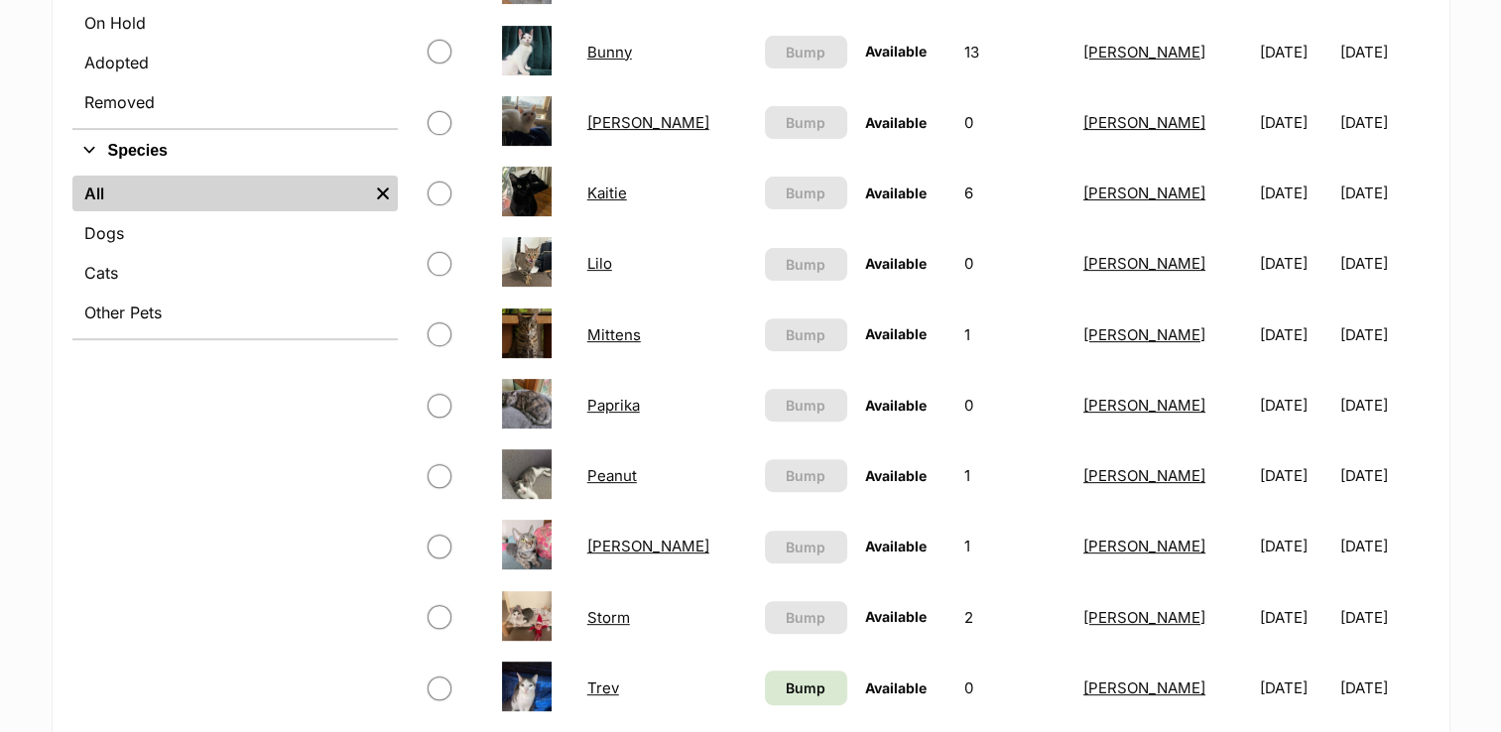
scroll to position [794, 0]
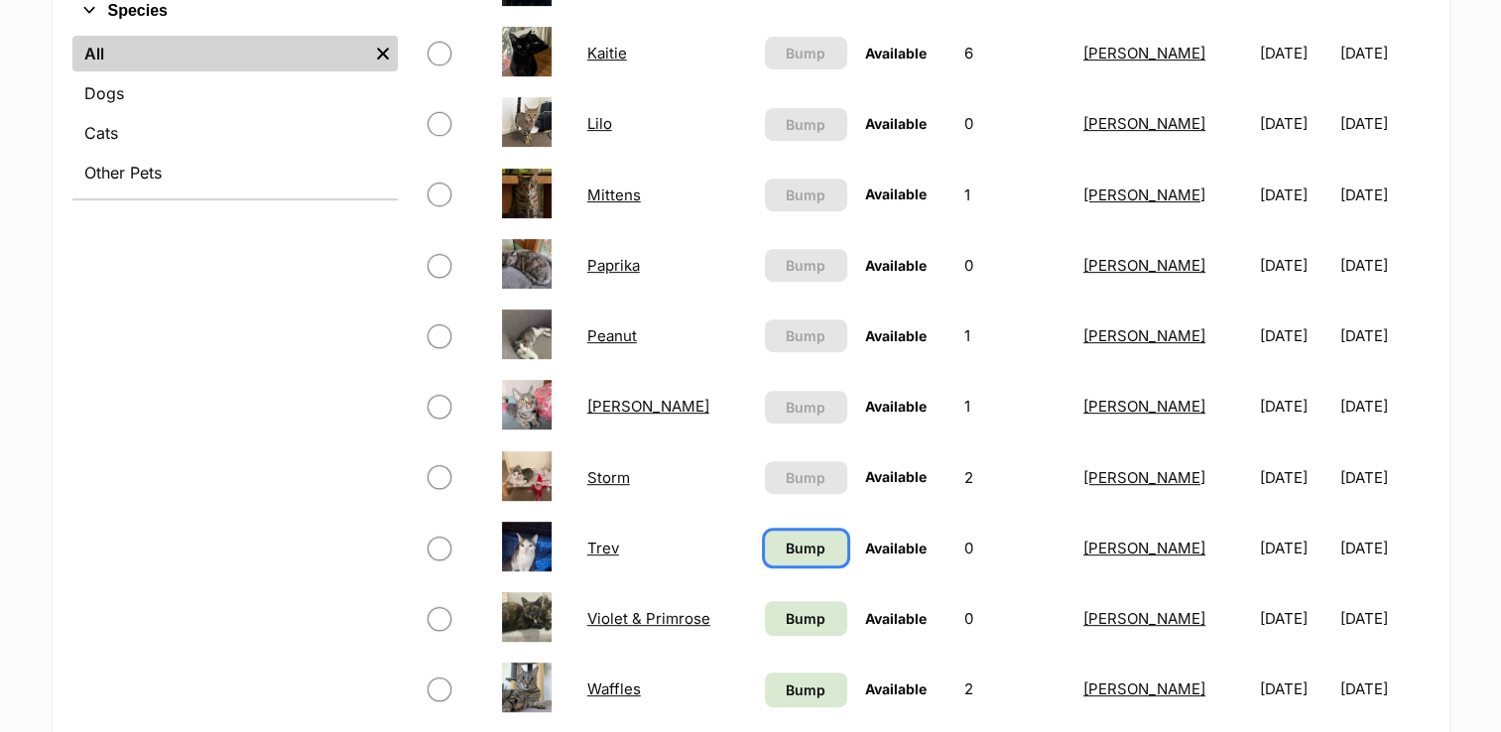
click at [786, 554] on span "Bump" at bounding box center [806, 548] width 40 height 21
click at [786, 608] on span "Bump" at bounding box center [806, 618] width 40 height 21
click at [786, 693] on span "Bump" at bounding box center [806, 690] width 40 height 21
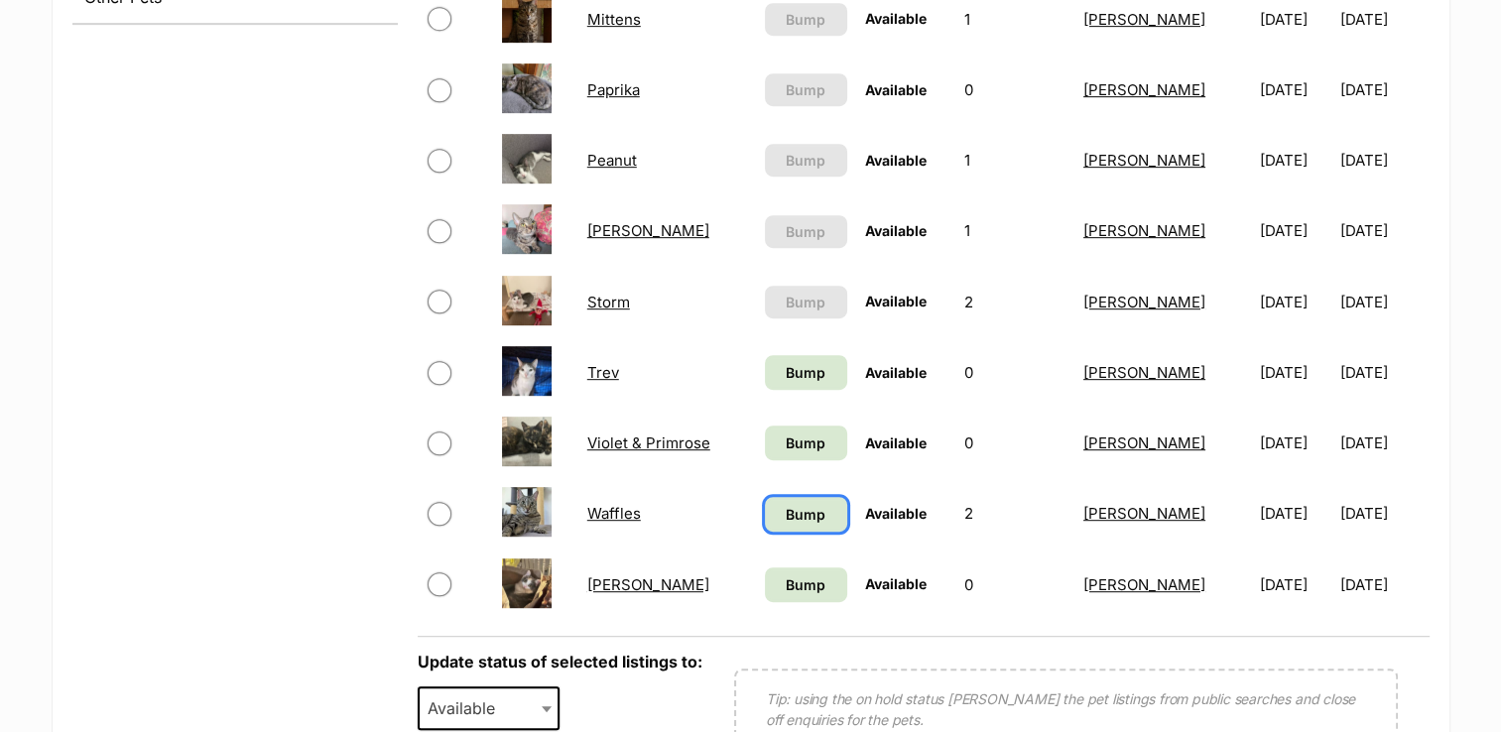
scroll to position [992, 0]
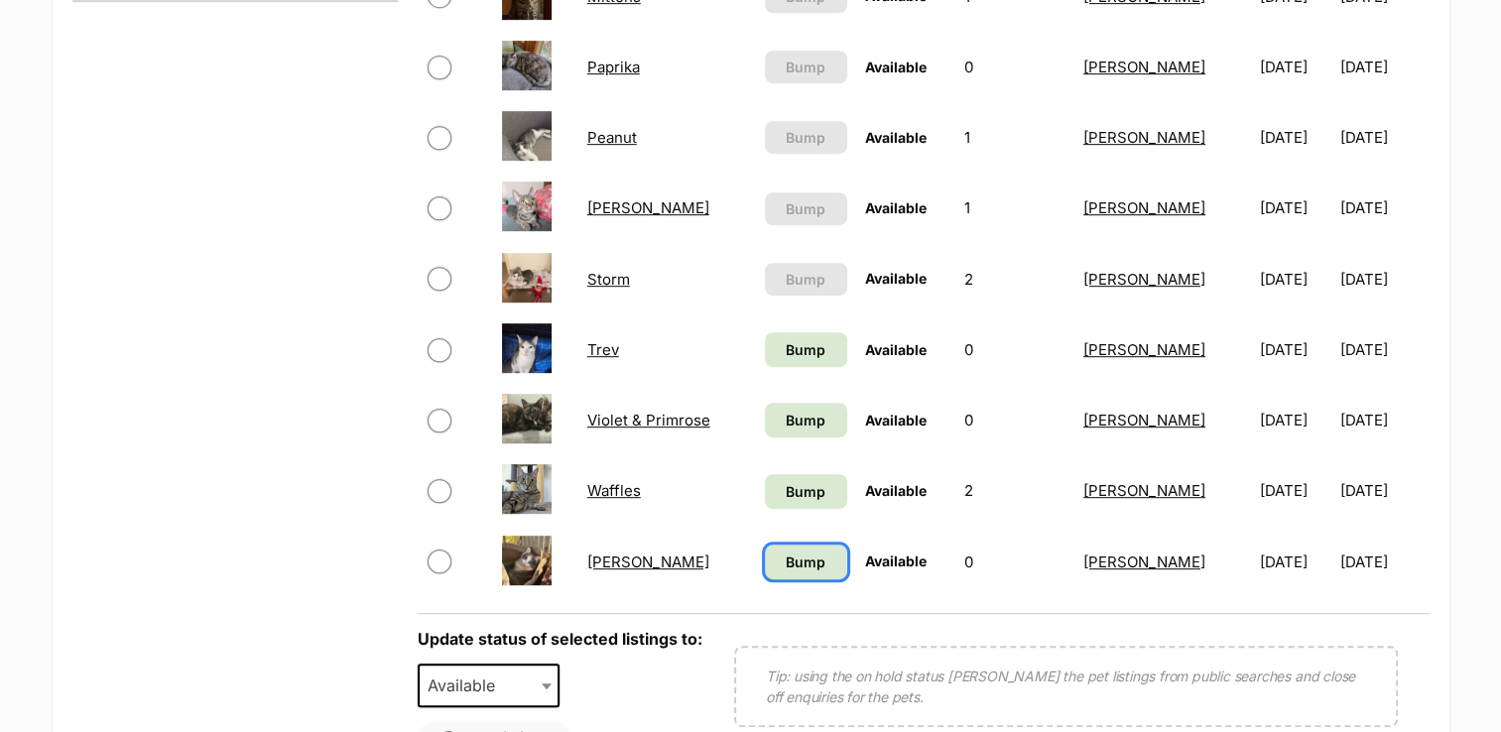
click at [790, 561] on span "Bump" at bounding box center [806, 562] width 40 height 21
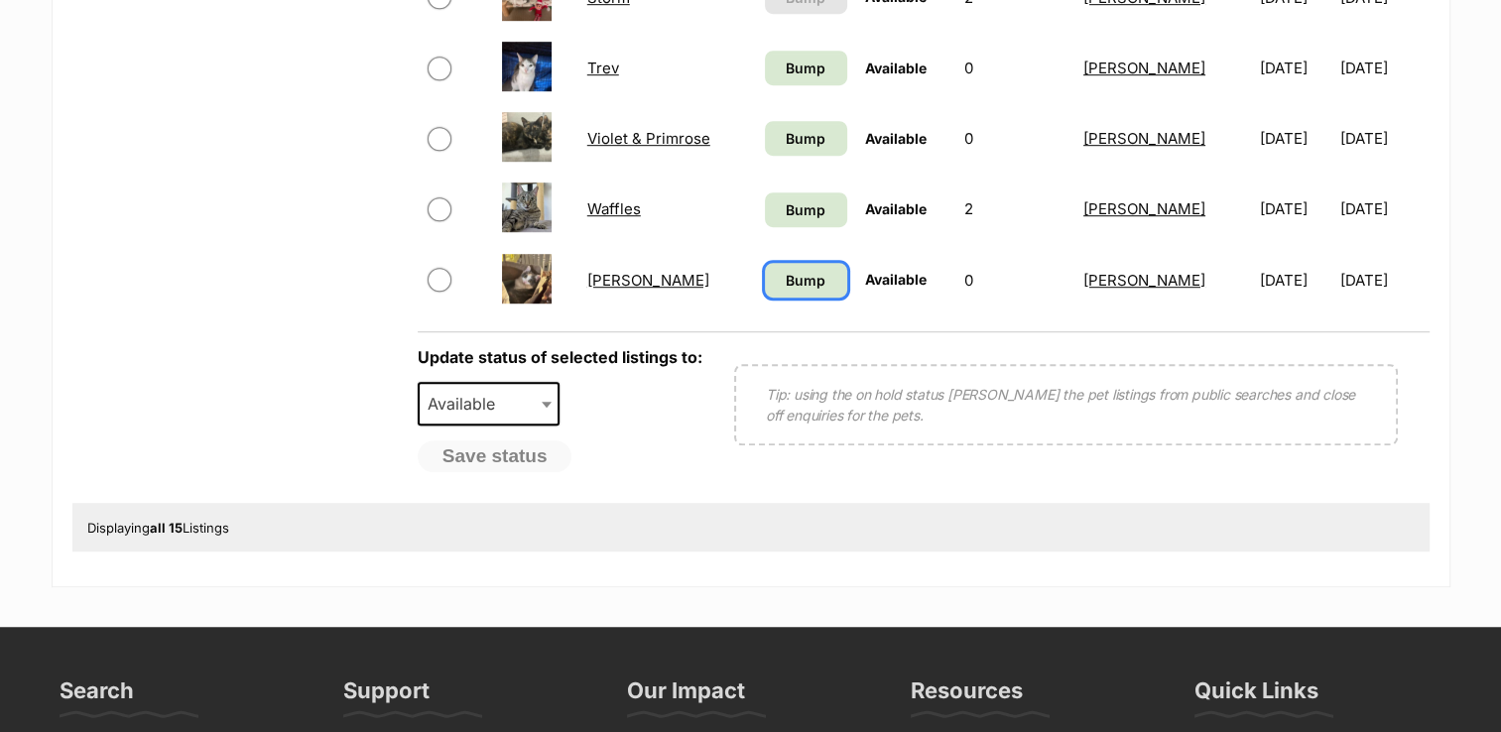
scroll to position [1290, 0]
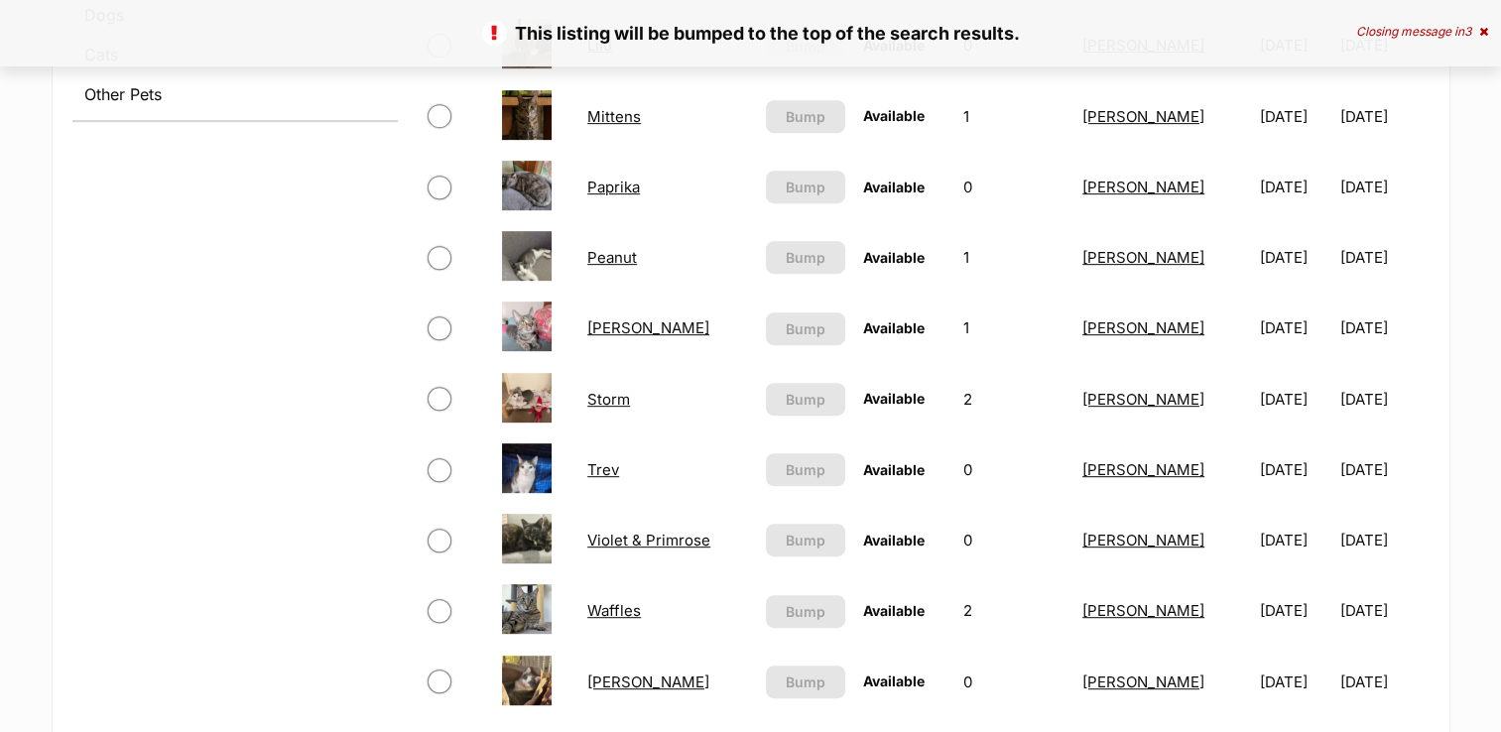
scroll to position [595, 0]
